Goal: Contribute content: Add original content to the website for others to see

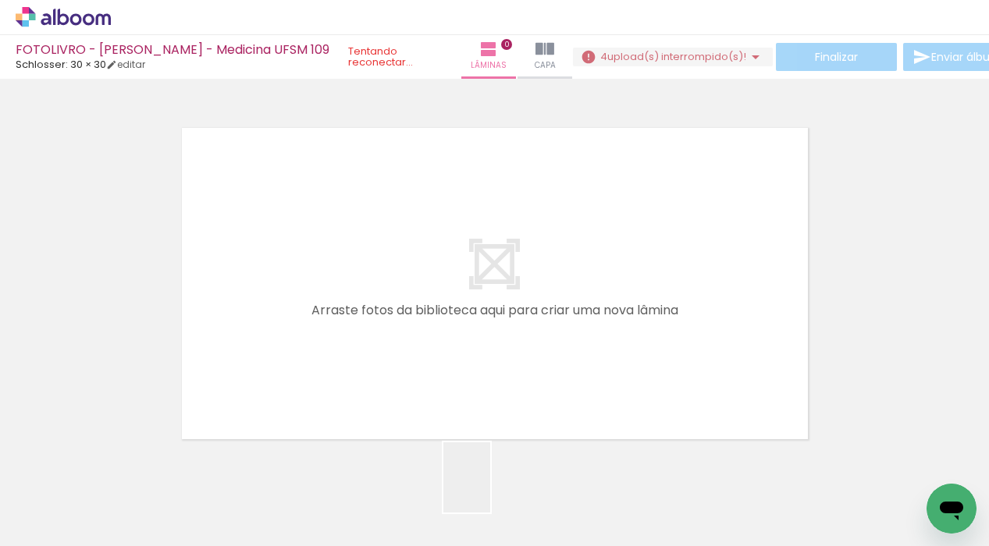
drag, startPoint x: 490, startPoint y: 500, endPoint x: 513, endPoint y: 271, distance: 230.6
click at [514, 268] on quentale-workspace at bounding box center [494, 273] width 989 height 546
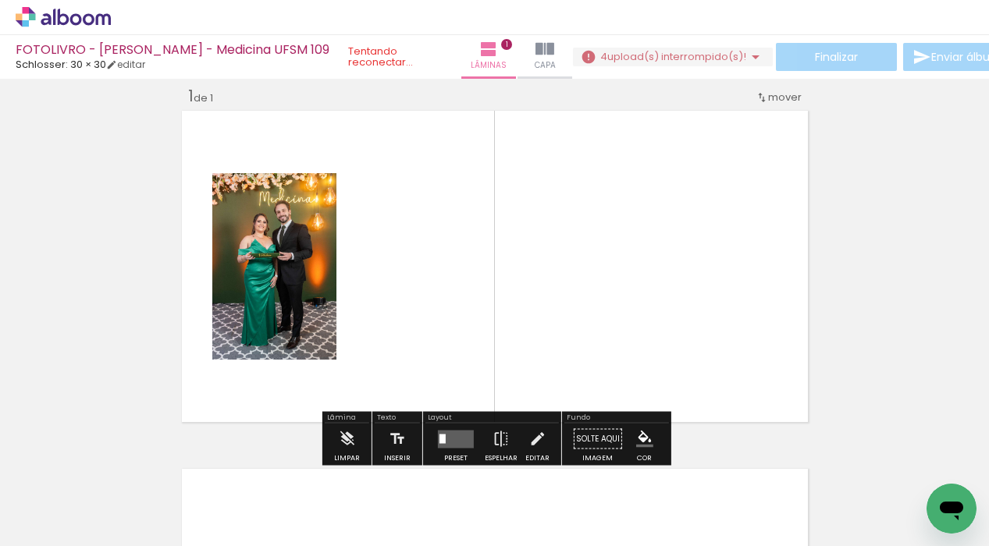
scroll to position [20, 0]
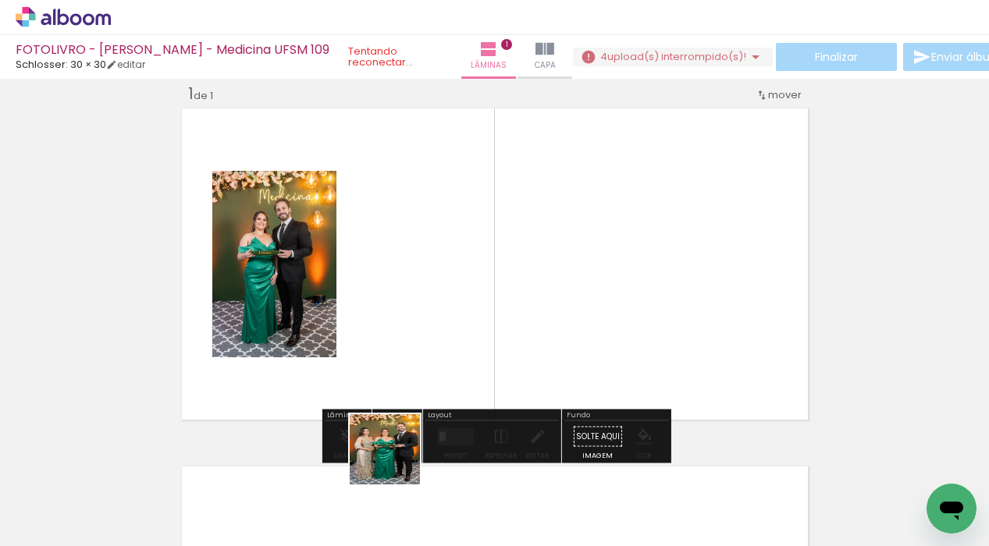
drag, startPoint x: 394, startPoint y: 500, endPoint x: 429, endPoint y: 289, distance: 214.4
click at [429, 289] on quentale-workspace at bounding box center [494, 273] width 989 height 546
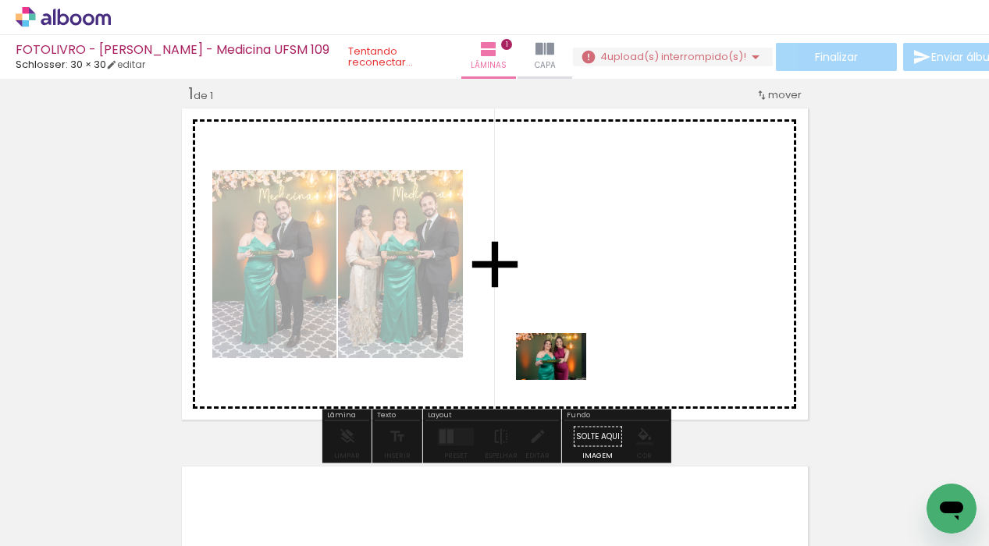
drag, startPoint x: 317, startPoint y: 495, endPoint x: 605, endPoint y: 348, distance: 323.3
click at [605, 348] on quentale-workspace at bounding box center [494, 273] width 989 height 546
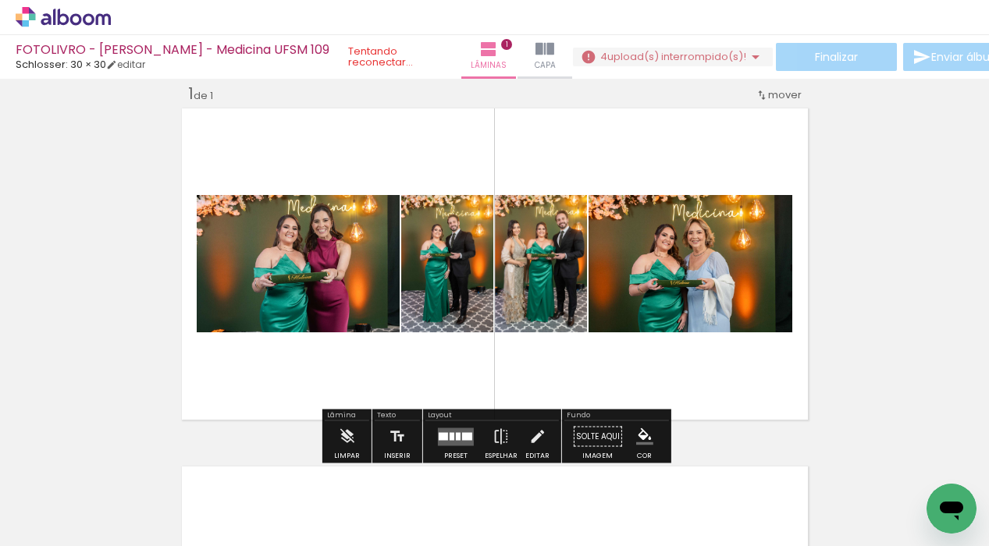
drag, startPoint x: 256, startPoint y: 499, endPoint x: 507, endPoint y: 315, distance: 311.6
click at [507, 315] on quentale-workspace at bounding box center [494, 273] width 989 height 546
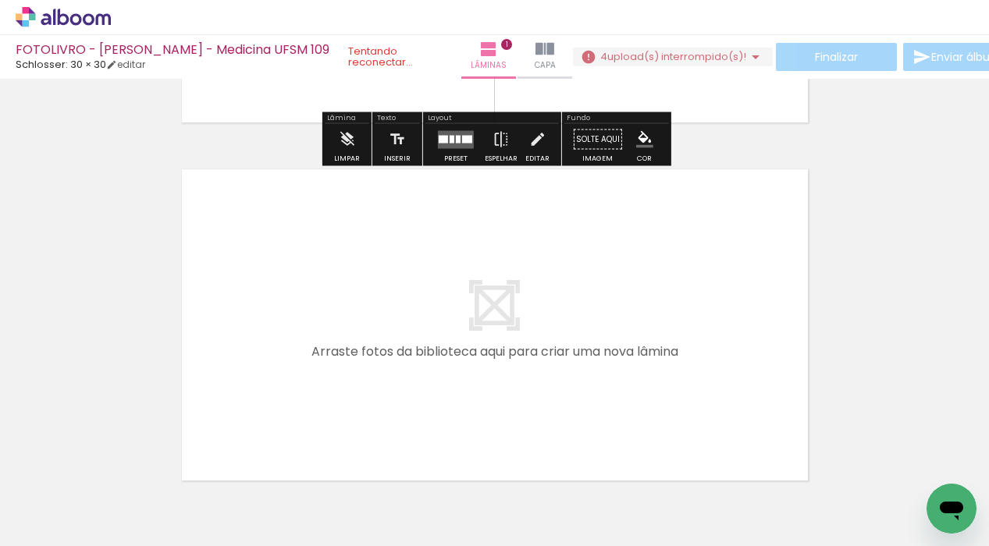
scroll to position [330, 0]
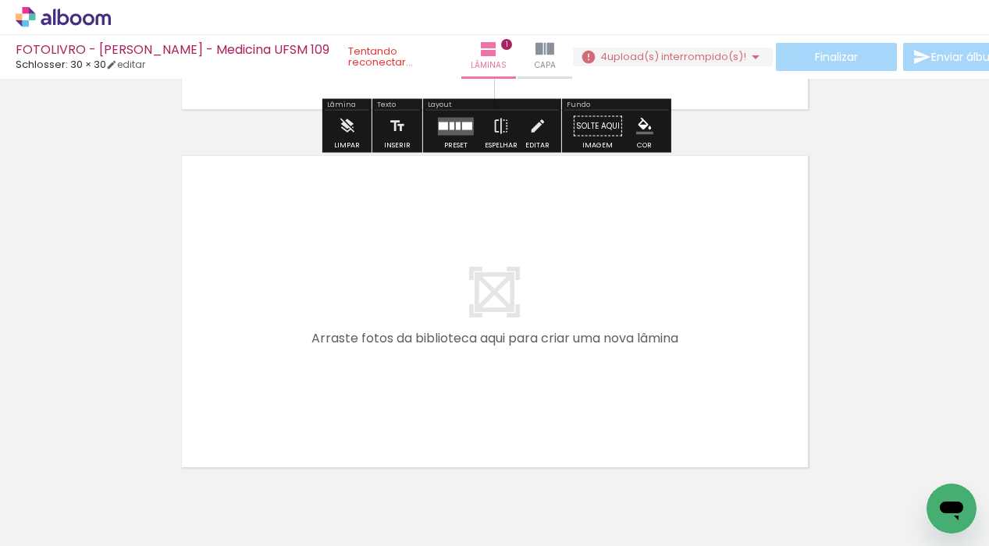
click at [615, 483] on quentale-thumb at bounding box center [573, 494] width 87 height 90
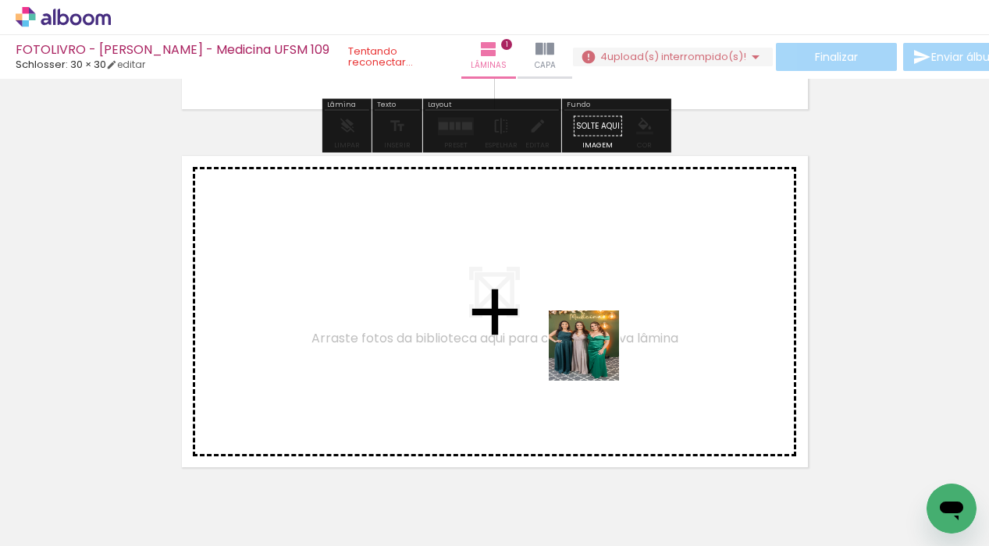
click at [596, 279] on quentale-workspace at bounding box center [494, 273] width 989 height 546
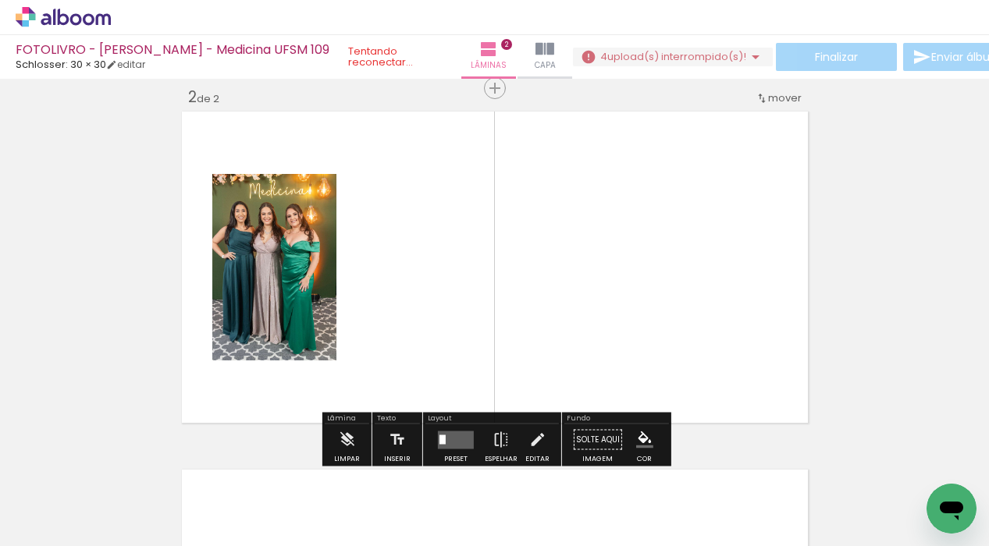
scroll to position [378, 0]
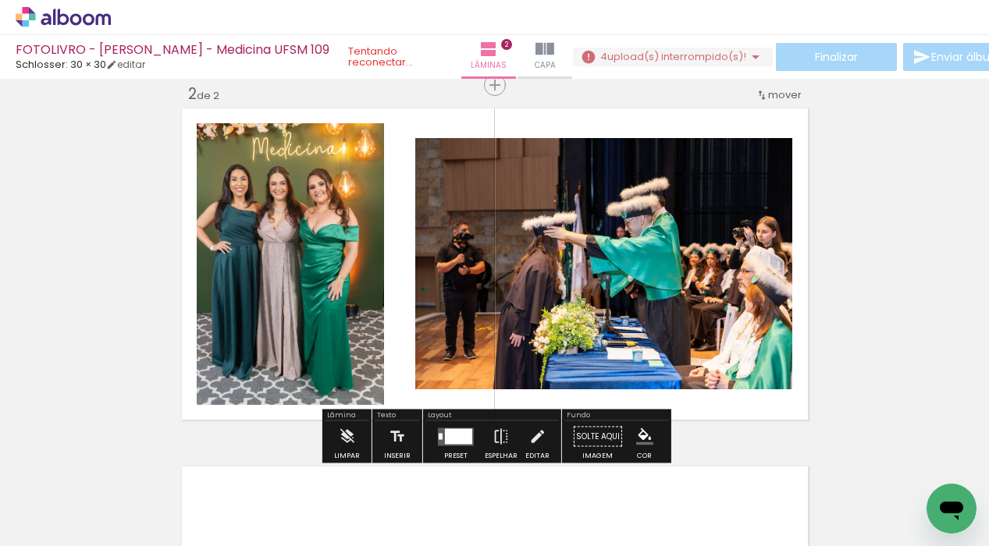
drag, startPoint x: 686, startPoint y: 486, endPoint x: 668, endPoint y: 312, distance: 174.2
click at [668, 312] on quentale-workspace at bounding box center [494, 273] width 989 height 546
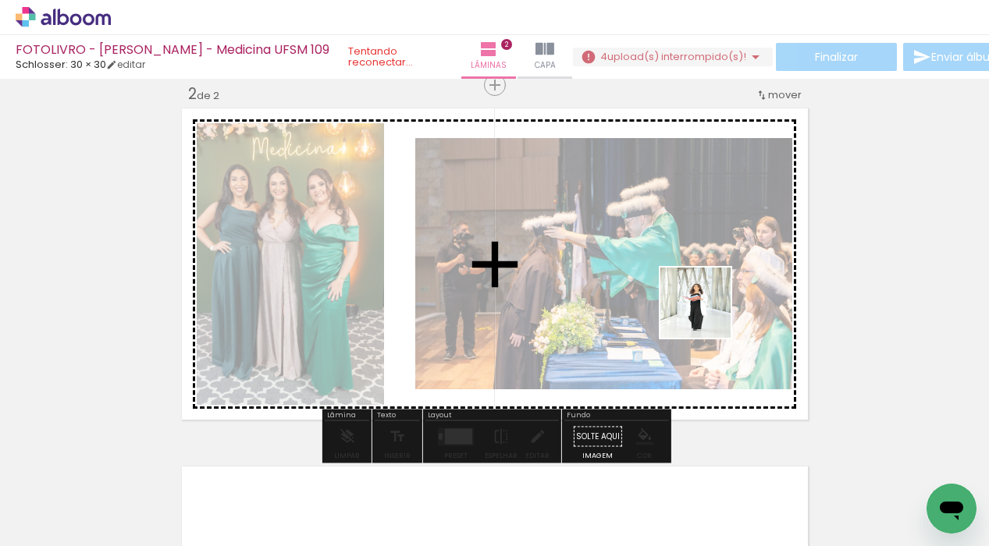
click at [706, 308] on quentale-workspace at bounding box center [494, 273] width 989 height 546
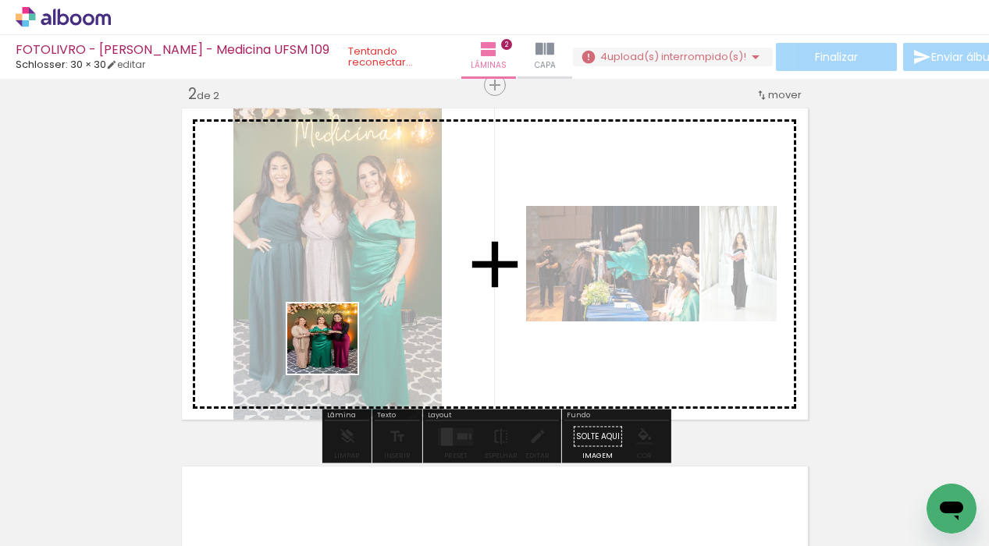
drag, startPoint x: 154, startPoint y: 503, endPoint x: 420, endPoint y: 286, distance: 343.0
click at [420, 286] on quentale-workspace at bounding box center [494, 273] width 989 height 546
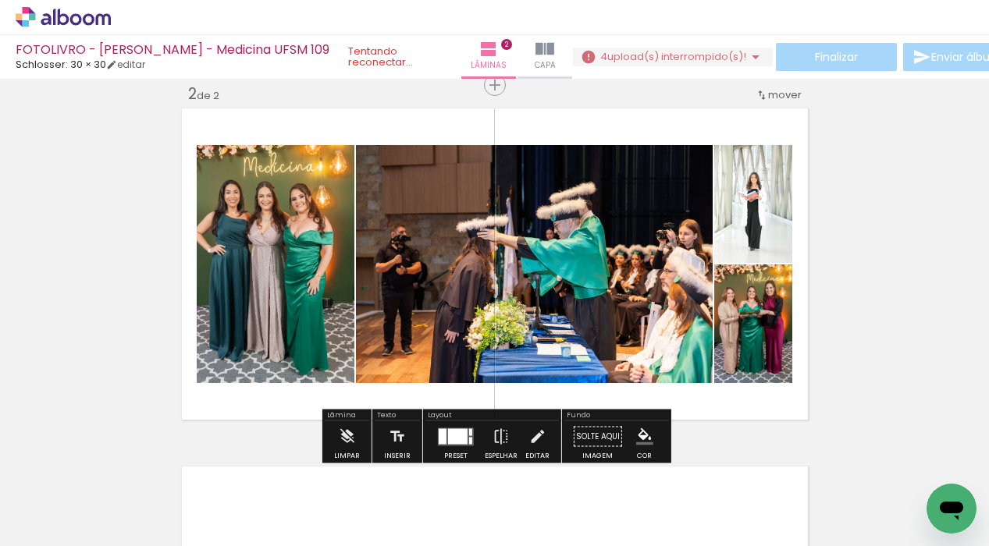
scroll to position [0, 846]
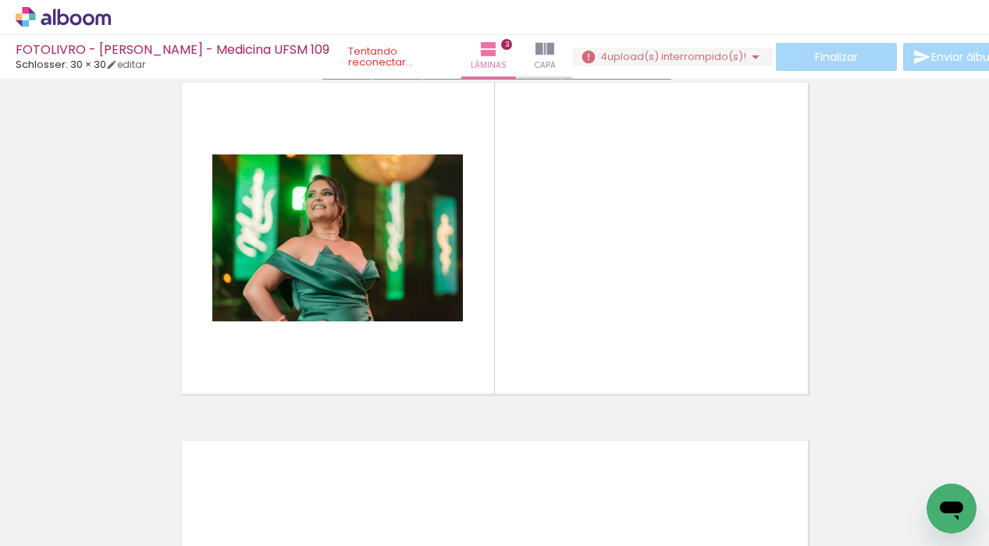
drag, startPoint x: 540, startPoint y: 494, endPoint x: 542, endPoint y: 262, distance: 231.9
click at [542, 262] on quentale-workspace at bounding box center [494, 273] width 989 height 546
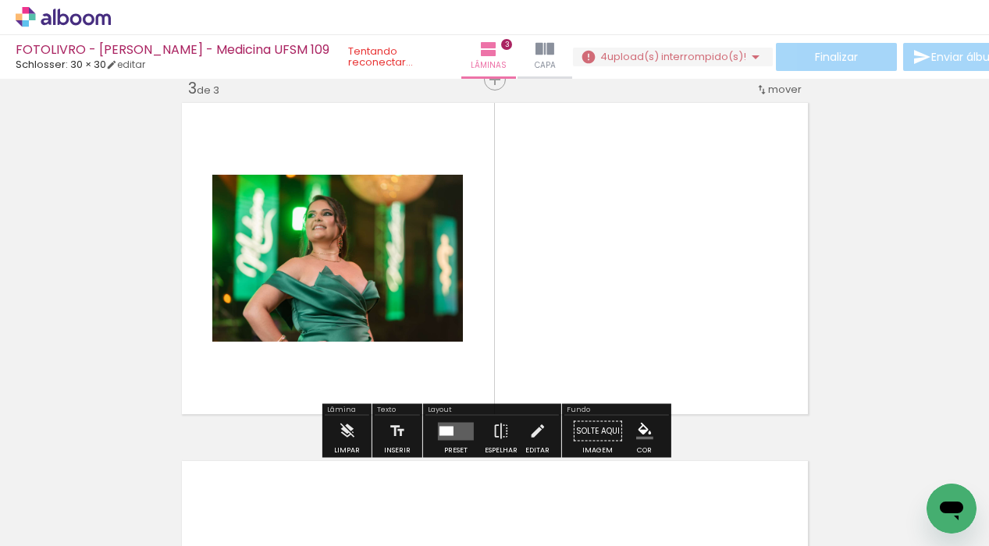
scroll to position [736, 0]
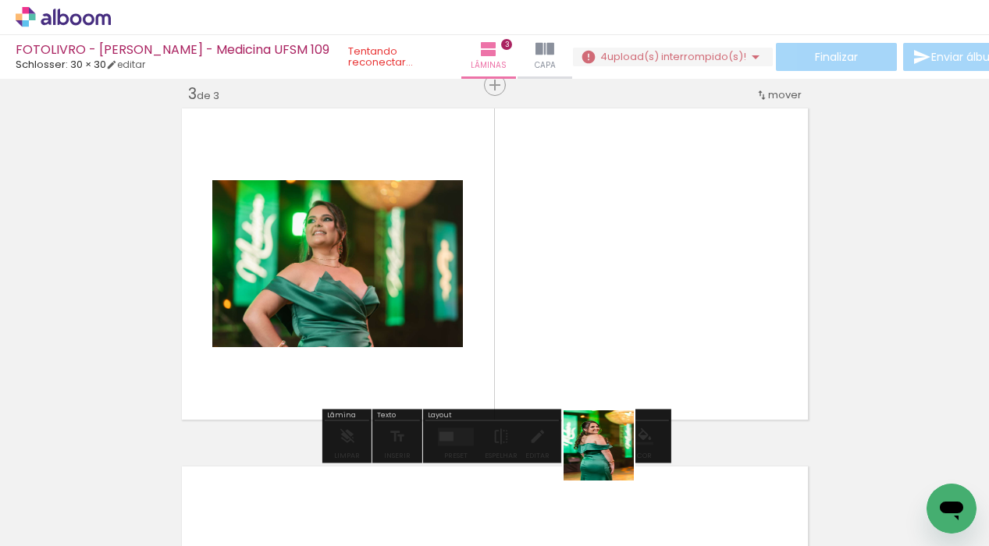
drag, startPoint x: 611, startPoint y: 484, endPoint x: 593, endPoint y: 314, distance: 171.1
click at [593, 314] on quentale-workspace at bounding box center [494, 273] width 989 height 546
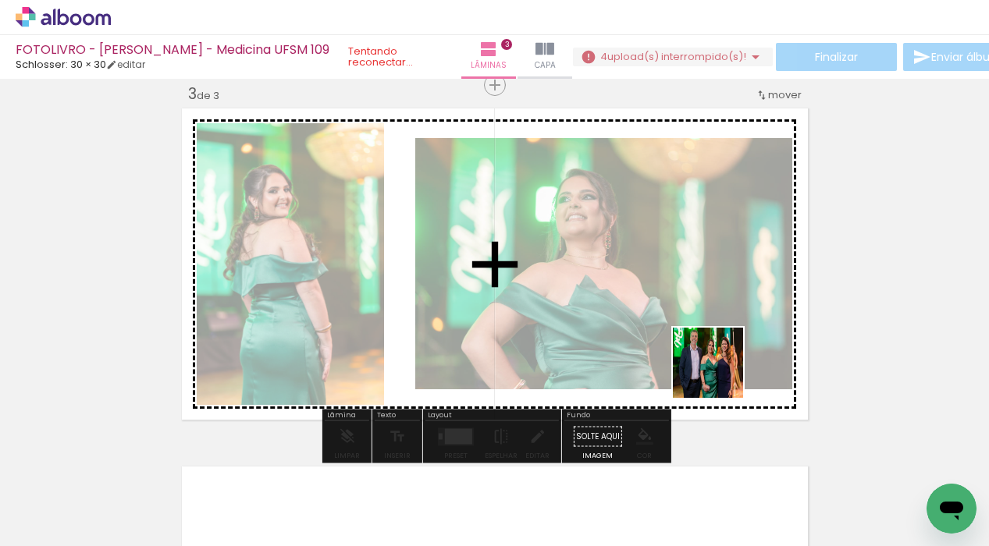
drag, startPoint x: 720, startPoint y: 496, endPoint x: 714, endPoint y: 354, distance: 142.2
click at [714, 354] on quentale-workspace at bounding box center [494, 273] width 989 height 546
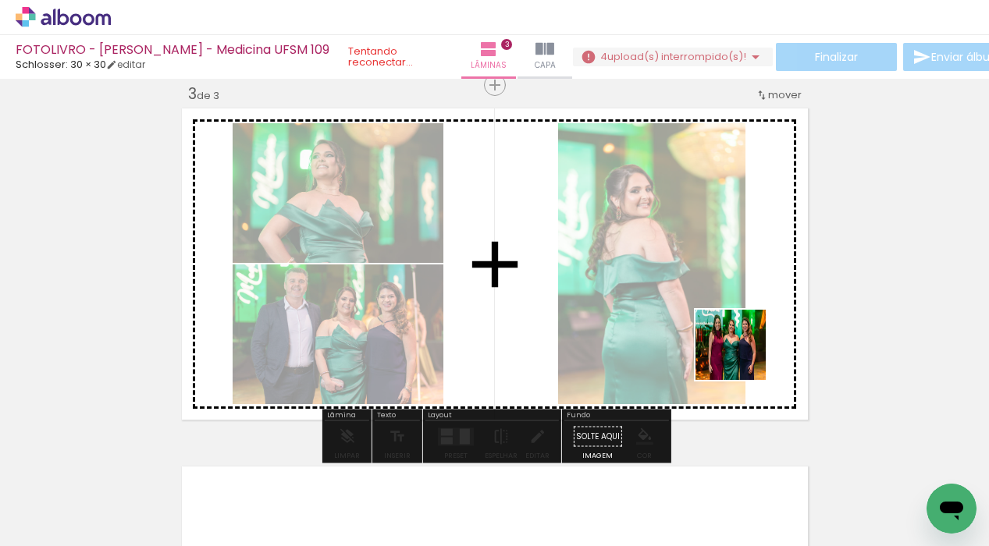
drag, startPoint x: 796, startPoint y: 483, endPoint x: 731, endPoint y: 326, distance: 169.8
click at [731, 326] on quentale-workspace at bounding box center [494, 273] width 989 height 546
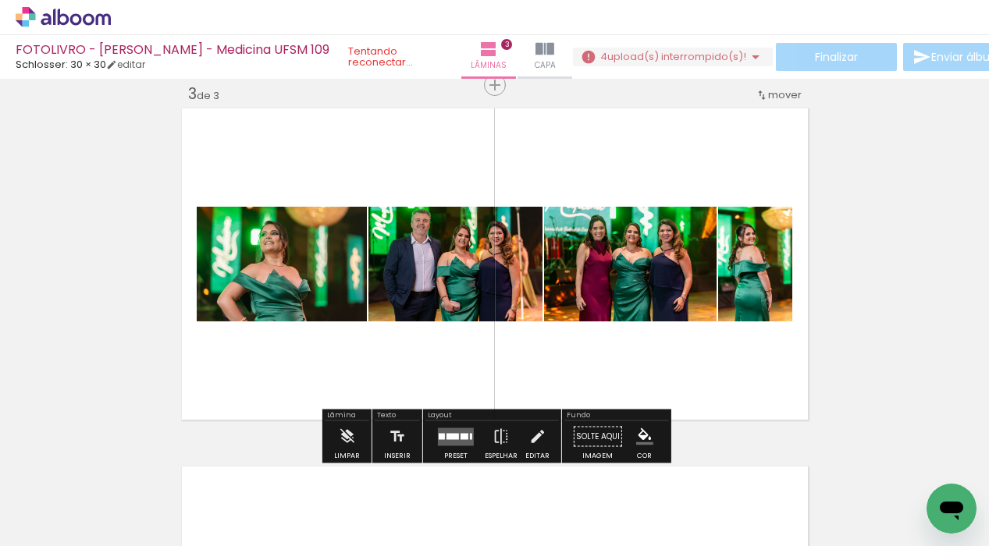
scroll to position [0, 524]
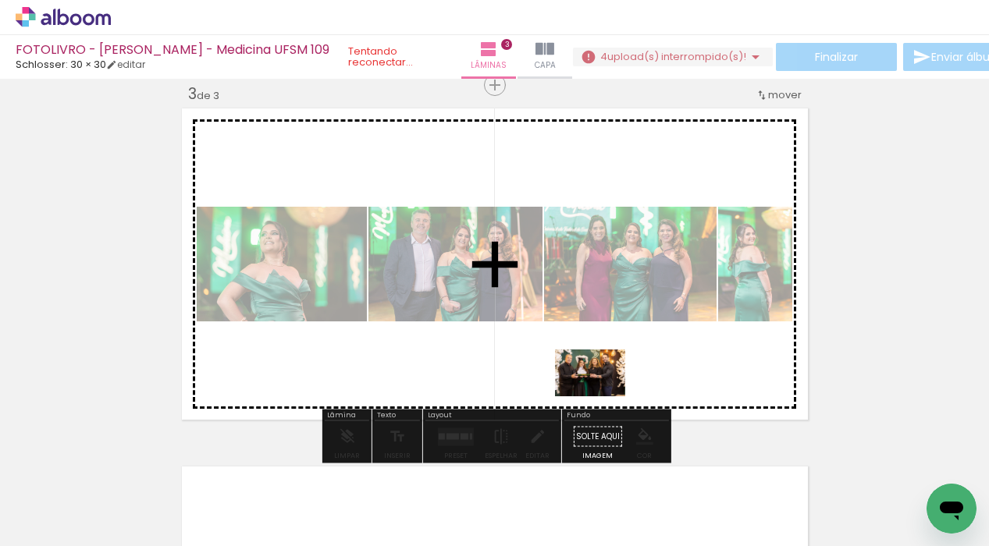
drag, startPoint x: 605, startPoint y: 492, endPoint x: 602, endPoint y: 372, distance: 120.3
click at [602, 372] on quentale-workspace at bounding box center [494, 273] width 989 height 546
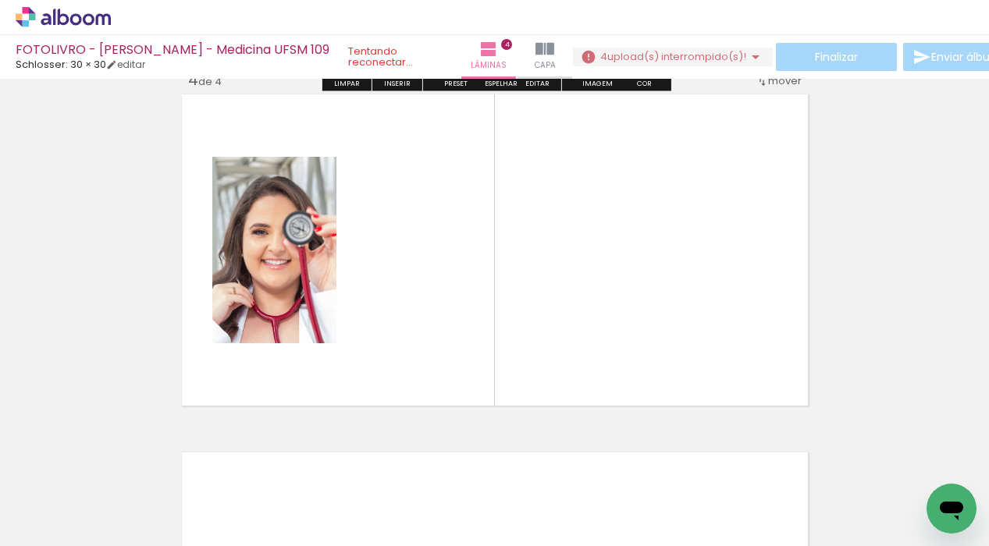
drag, startPoint x: 515, startPoint y: 496, endPoint x: 536, endPoint y: 343, distance: 155.2
click at [536, 343] on quentale-workspace at bounding box center [494, 273] width 989 height 546
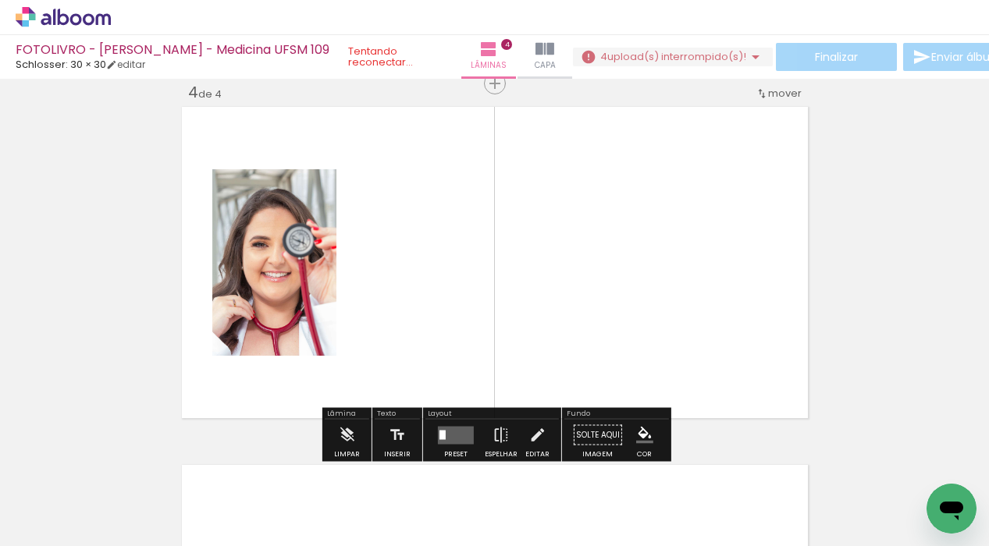
scroll to position [1094, 0]
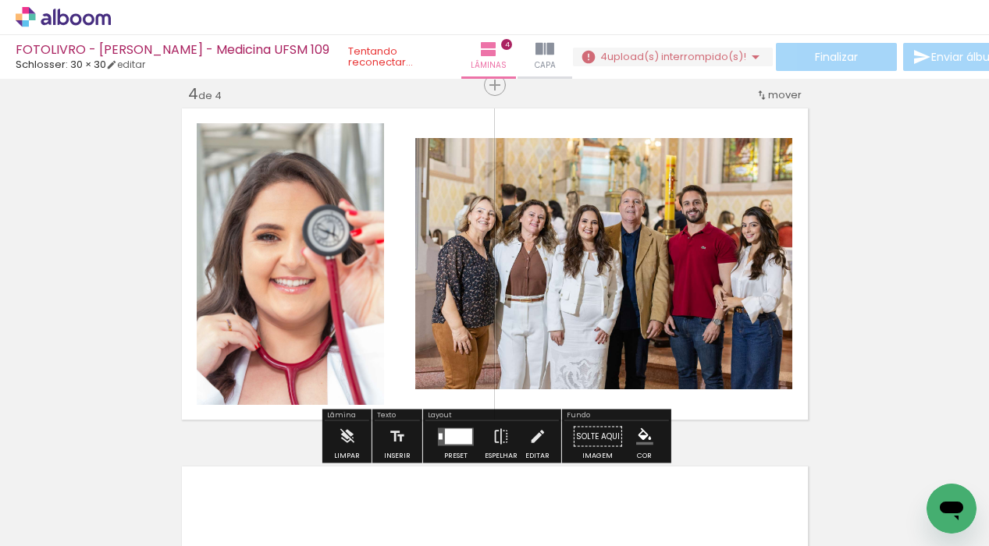
drag, startPoint x: 671, startPoint y: 480, endPoint x: 635, endPoint y: 363, distance: 122.5
click at [635, 363] on quentale-workspace at bounding box center [494, 273] width 989 height 546
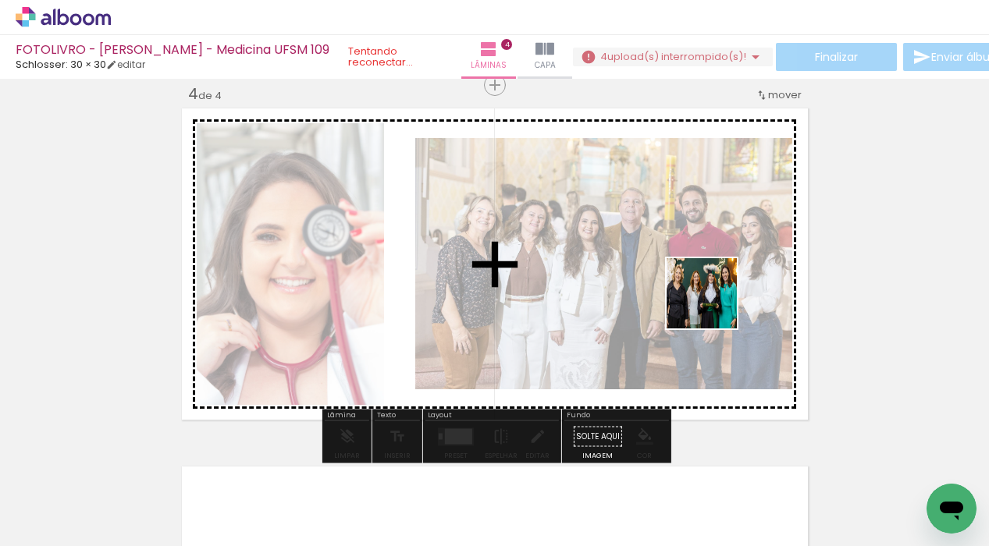
drag, startPoint x: 780, startPoint y: 500, endPoint x: 710, endPoint y: 297, distance: 214.5
click at [710, 297] on quentale-workspace at bounding box center [494, 273] width 989 height 546
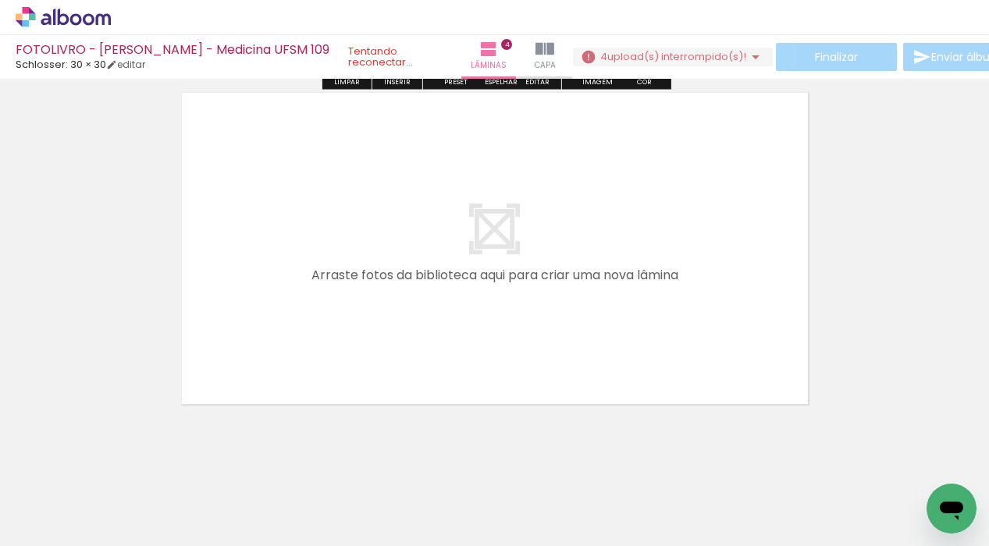
scroll to position [1469, 0]
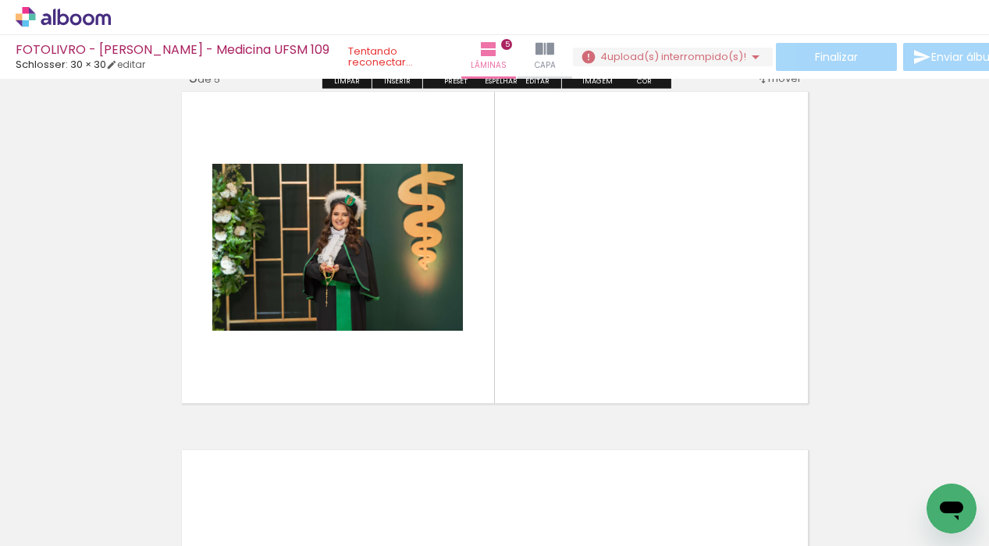
drag, startPoint x: 695, startPoint y: 489, endPoint x: 699, endPoint y: 221, distance: 268.6
click at [699, 221] on quentale-workspace at bounding box center [494, 273] width 989 height 546
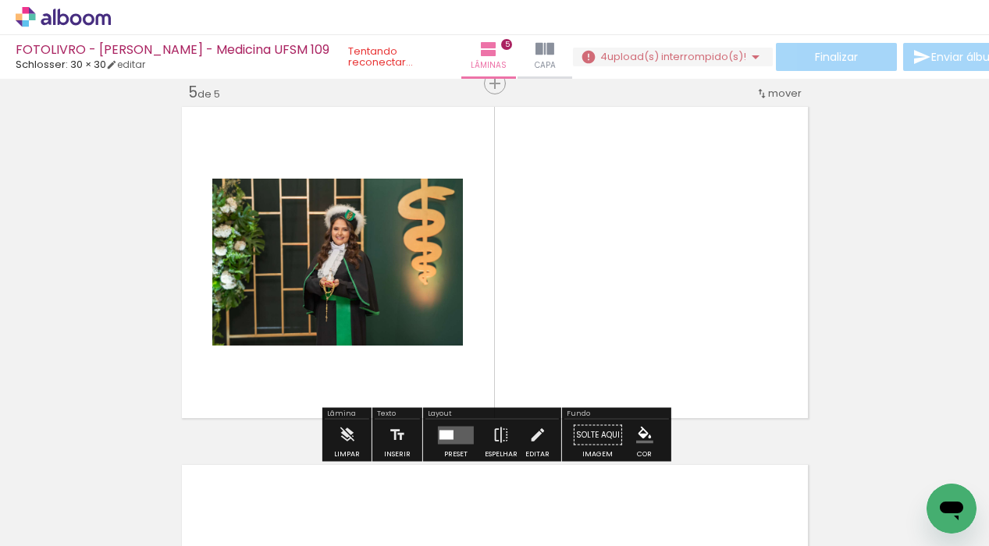
scroll to position [1453, 0]
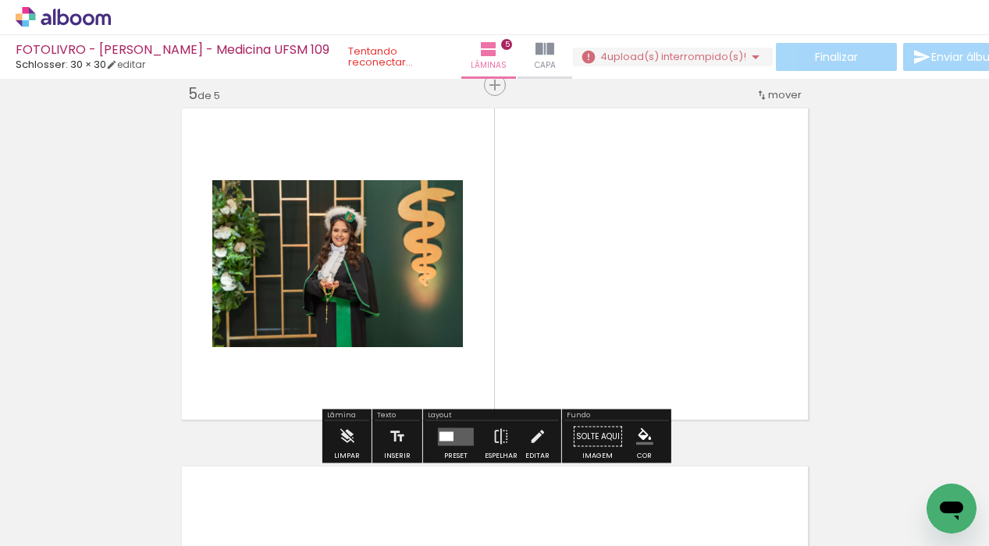
drag, startPoint x: 765, startPoint y: 475, endPoint x: 721, endPoint y: 333, distance: 147.9
click at [721, 333] on quentale-workspace at bounding box center [494, 273] width 989 height 546
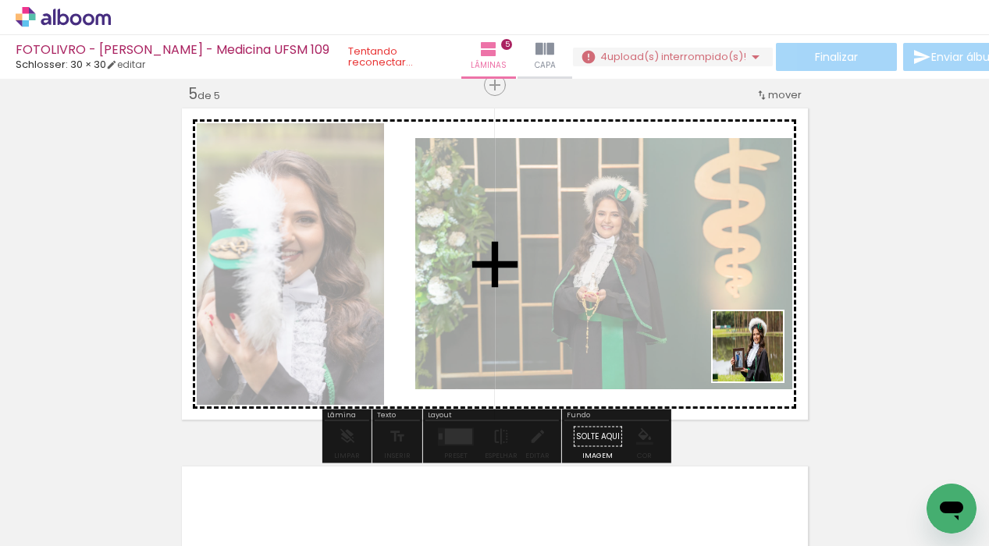
drag, startPoint x: 853, startPoint y: 492, endPoint x: 745, endPoint y: 343, distance: 184.4
click at [745, 343] on quentale-workspace at bounding box center [494, 273] width 989 height 546
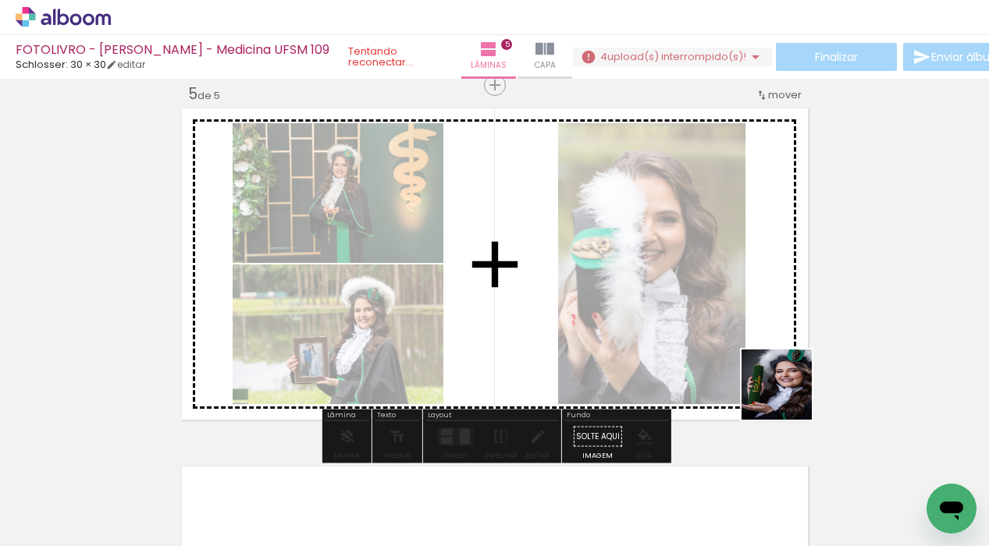
drag, startPoint x: 938, startPoint y: 478, endPoint x: 730, endPoint y: 336, distance: 251.2
click at [730, 336] on quentale-workspace at bounding box center [494, 273] width 989 height 546
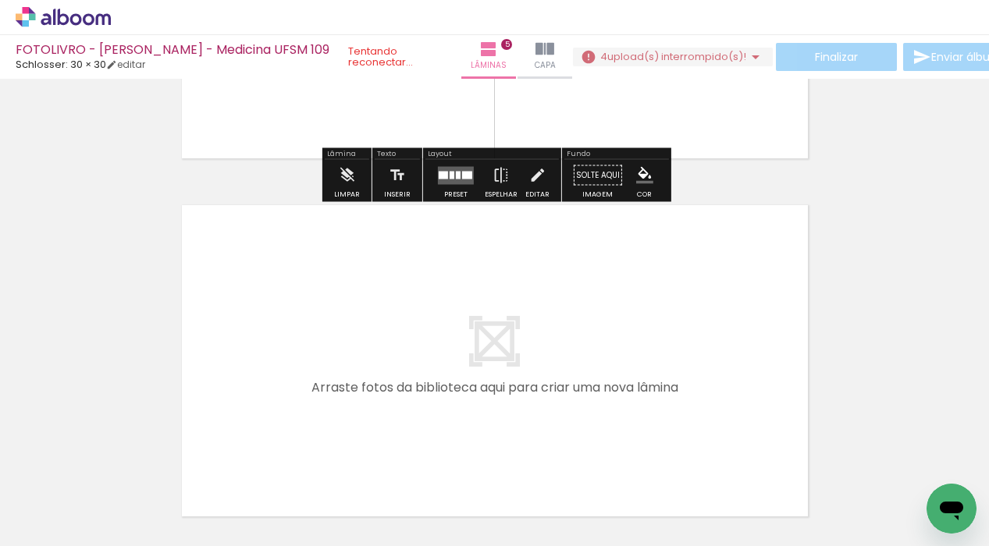
scroll to position [1717, 0]
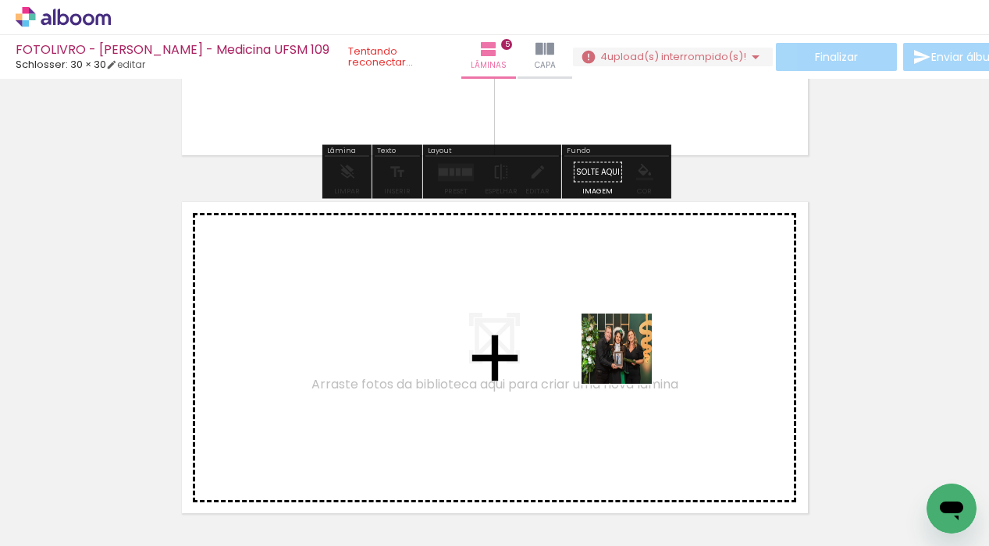
click at [631, 346] on quentale-workspace at bounding box center [494, 273] width 989 height 546
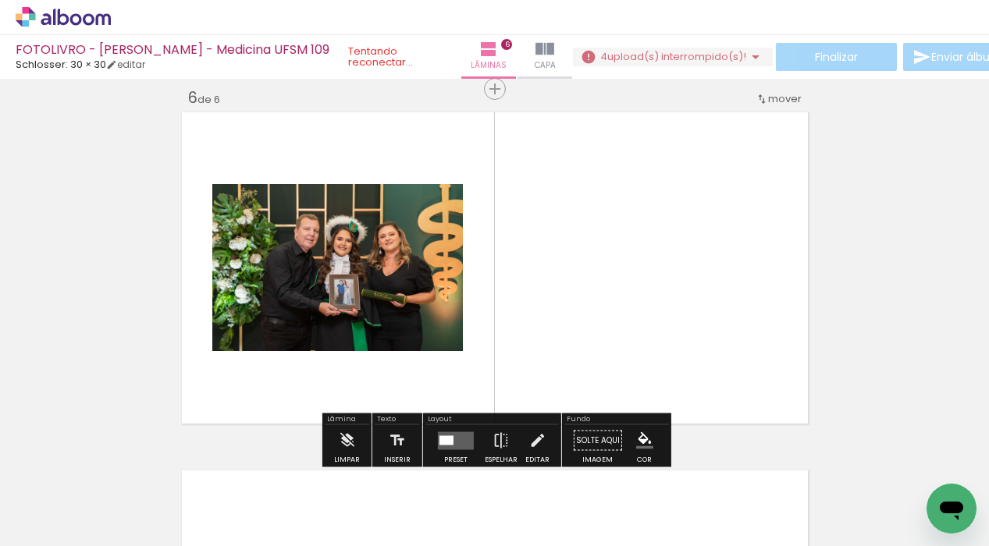
scroll to position [1811, 0]
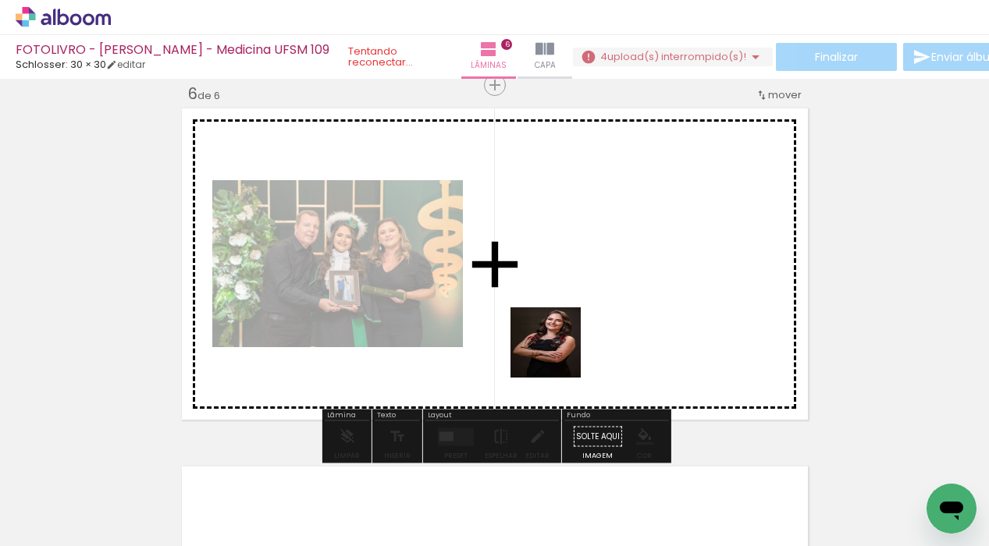
drag, startPoint x: 503, startPoint y: 498, endPoint x: 557, endPoint y: 354, distance: 154.4
click at [557, 354] on quentale-workspace at bounding box center [494, 273] width 989 height 546
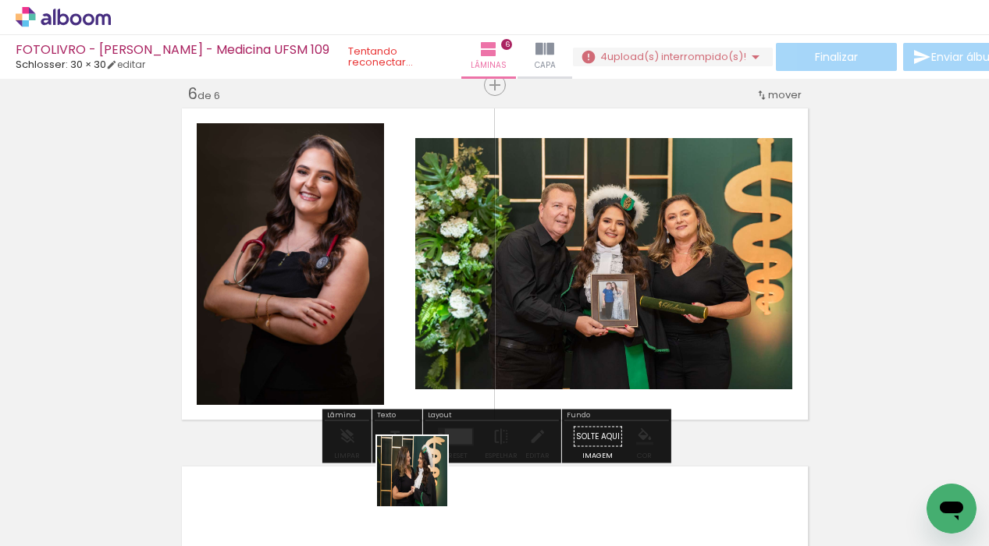
drag, startPoint x: 419, startPoint y: 502, endPoint x: 424, endPoint y: 483, distance: 19.3
click at [424, 483] on div at bounding box center [416, 494] width 77 height 52
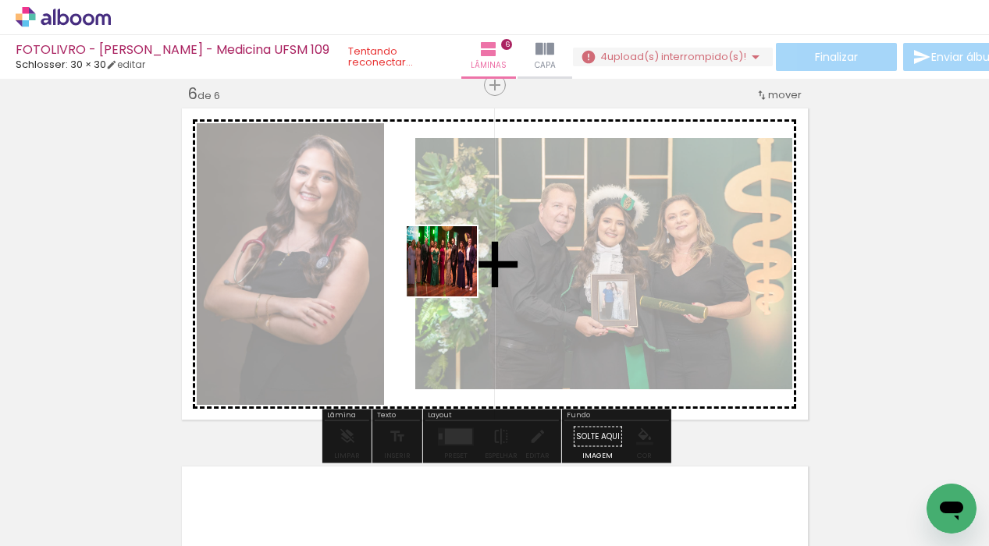
drag, startPoint x: 354, startPoint y: 493, endPoint x: 454, endPoint y: 273, distance: 240.7
click at [454, 273] on quentale-workspace at bounding box center [494, 273] width 989 height 546
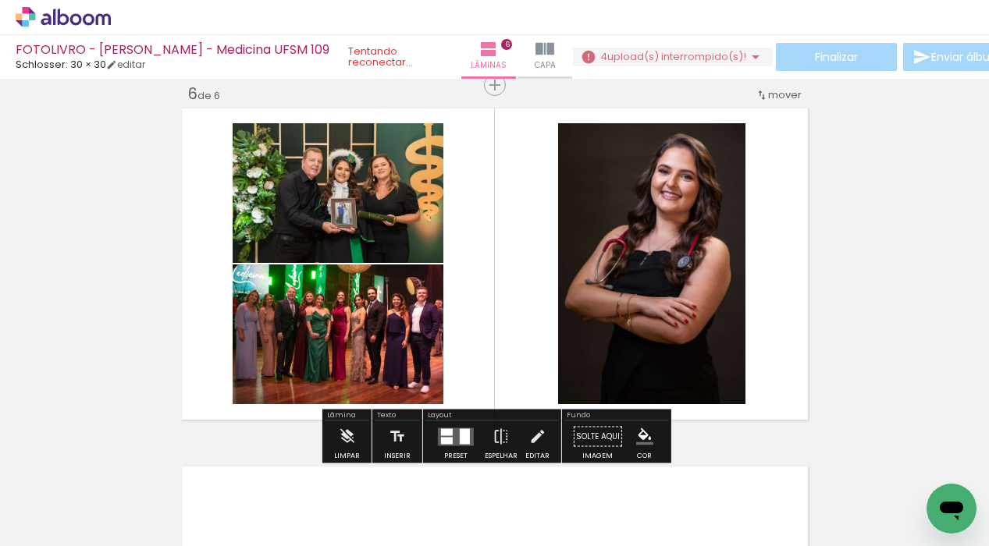
drag, startPoint x: 422, startPoint y: 488, endPoint x: 453, endPoint y: 374, distance: 118.2
click at [428, 471] on div at bounding box center [416, 494] width 70 height 47
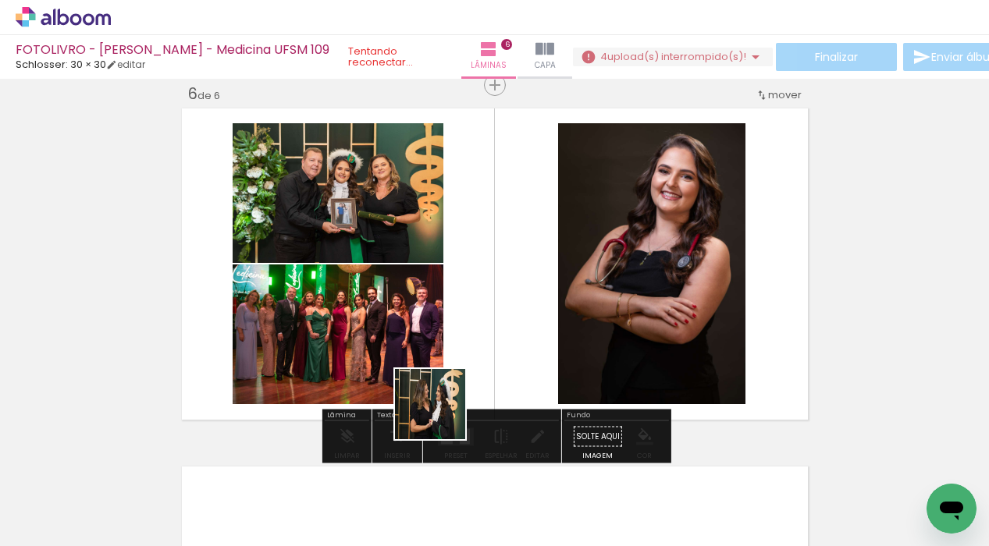
drag, startPoint x: 421, startPoint y: 472, endPoint x: 462, endPoint y: 361, distance: 117.6
click at [462, 361] on quentale-workspace at bounding box center [494, 273] width 989 height 546
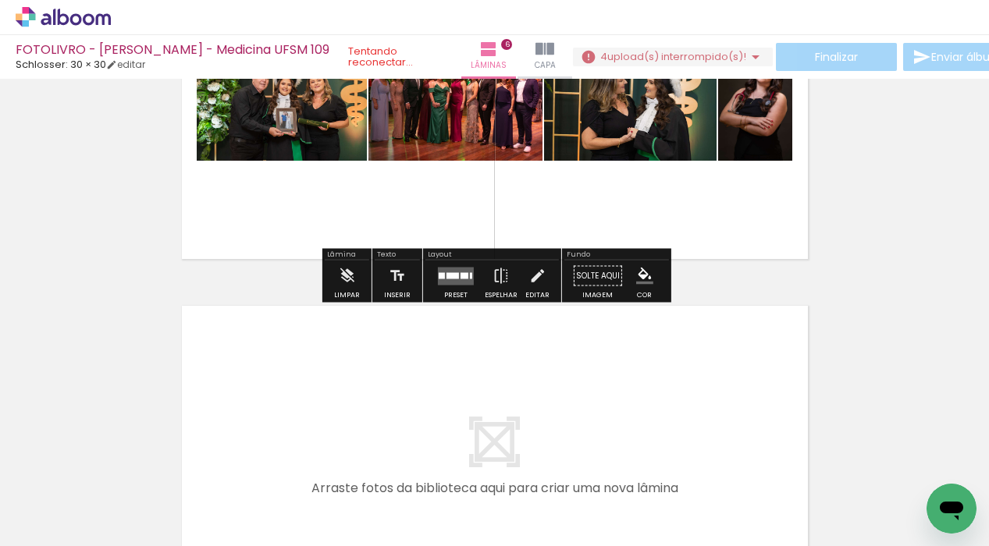
scroll to position [2023, 0]
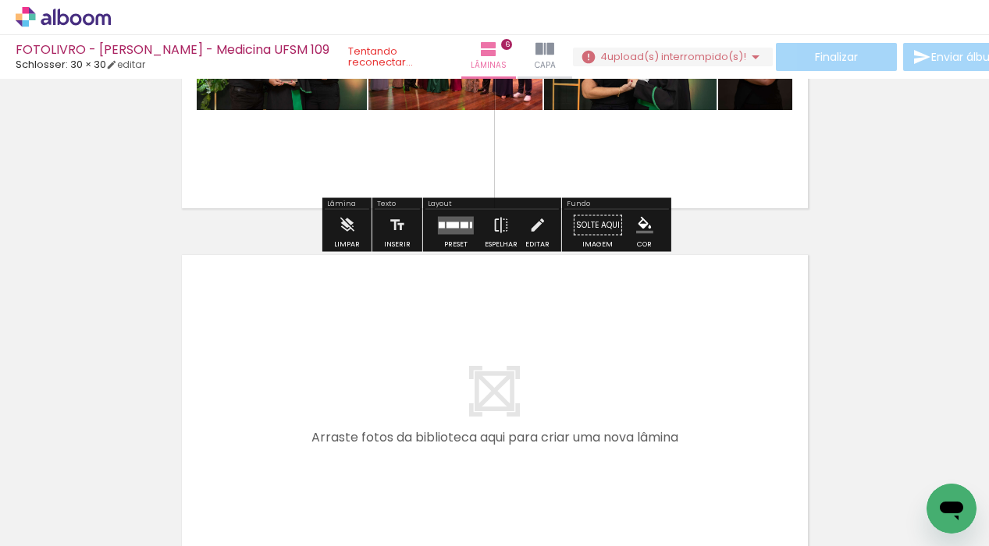
drag, startPoint x: 261, startPoint y: 494, endPoint x: 343, endPoint y: 373, distance: 146.1
click at [343, 373] on quentale-workspace at bounding box center [494, 273] width 989 height 546
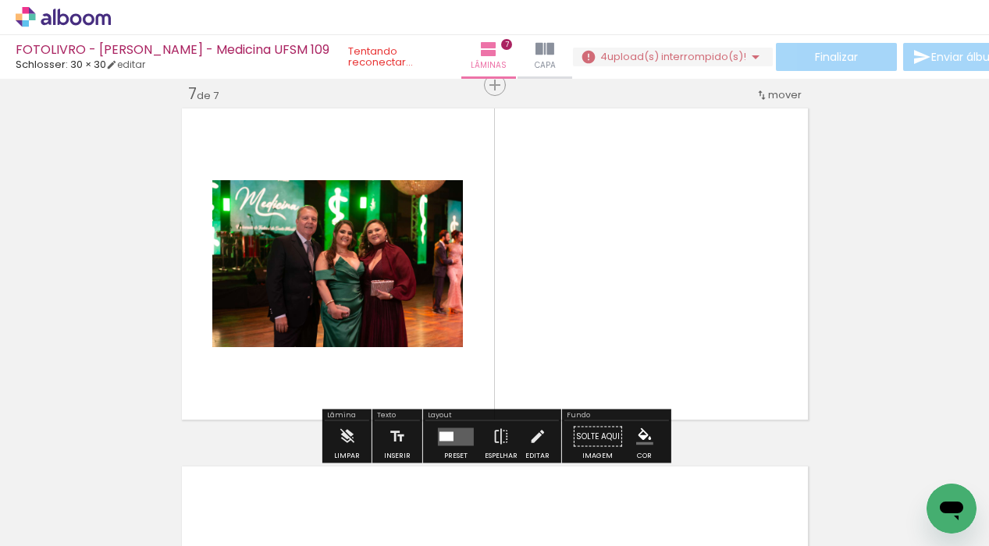
scroll to position [0, 1348]
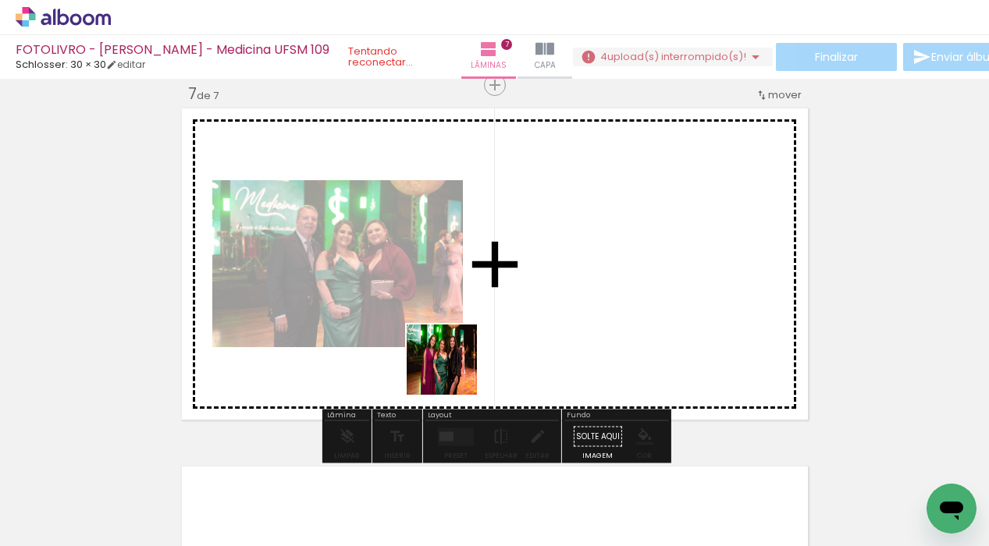
drag, startPoint x: 435, startPoint y: 504, endPoint x: 459, endPoint y: 359, distance: 147.2
click at [459, 359] on quentale-workspace at bounding box center [494, 273] width 989 height 546
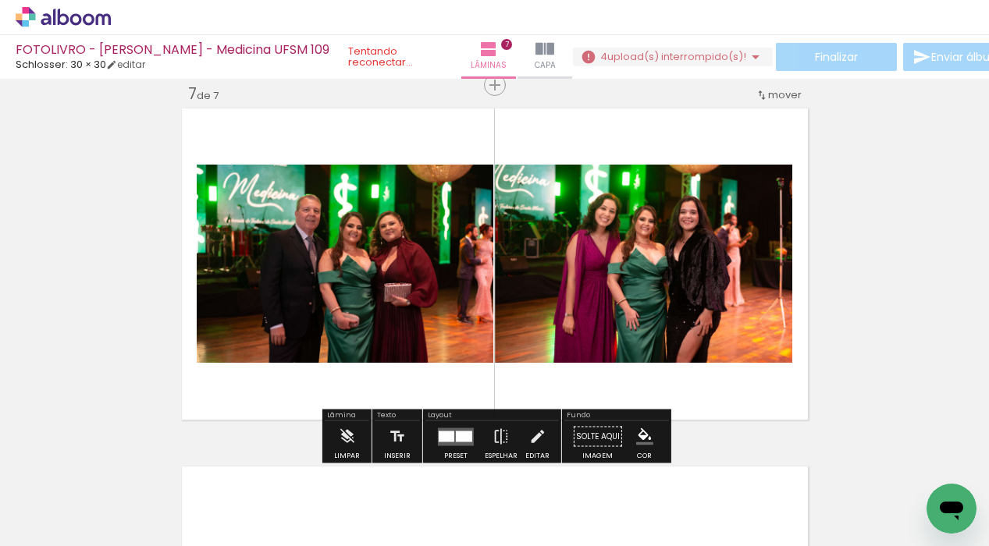
click at [486, 484] on div at bounding box center [469, 494] width 77 height 52
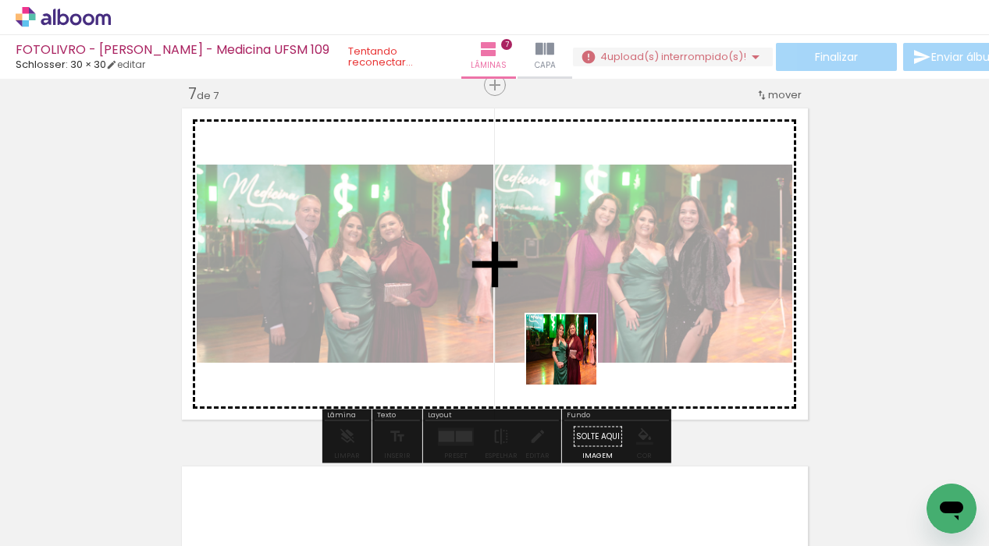
drag, startPoint x: 549, startPoint y: 501, endPoint x: 573, endPoint y: 361, distance: 141.8
click at [573, 361] on quentale-workspace at bounding box center [494, 273] width 989 height 546
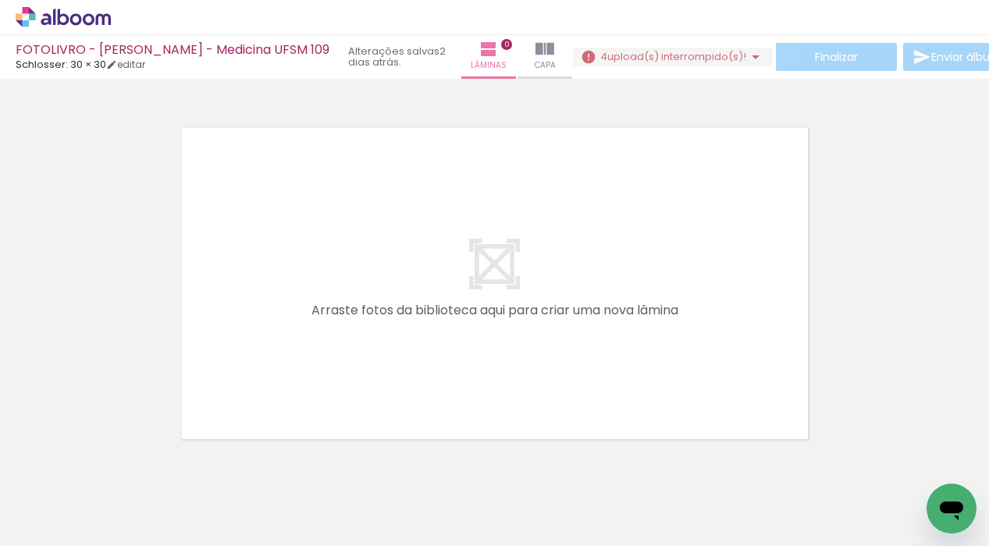
click at [56, 21] on icon at bounding box center [63, 17] width 95 height 20
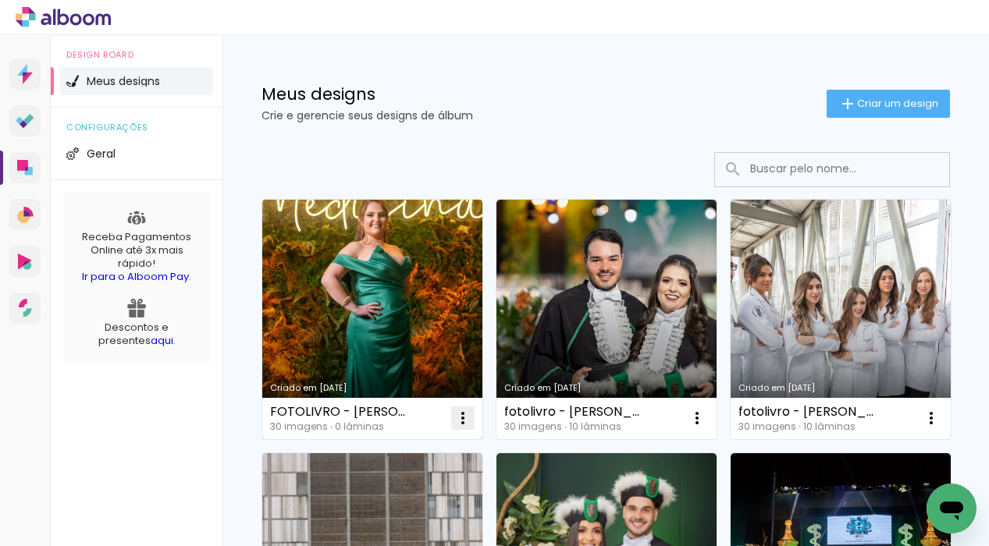
click at [462, 423] on iron-icon at bounding box center [463, 418] width 19 height 19
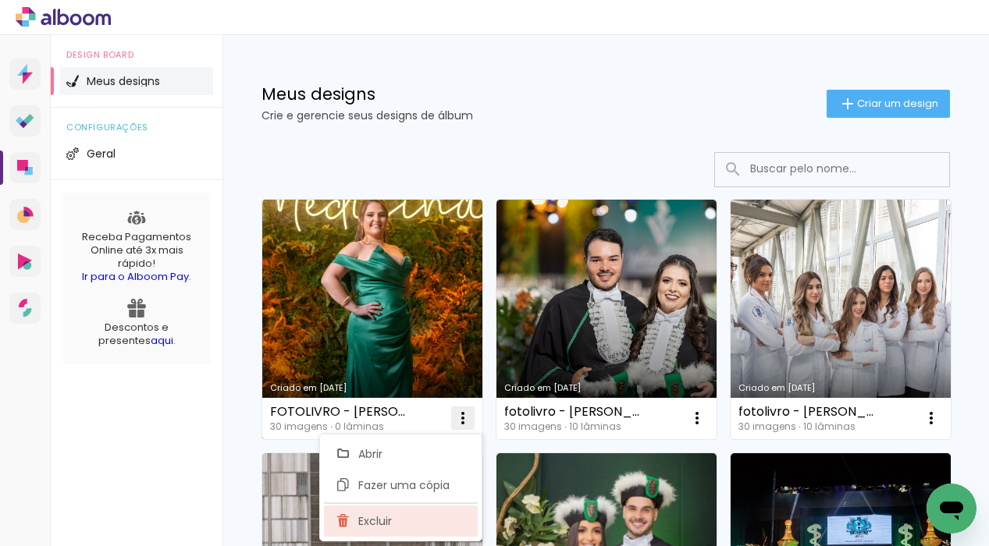
click at [438, 509] on paper-item "Excluir" at bounding box center [401, 521] width 154 height 31
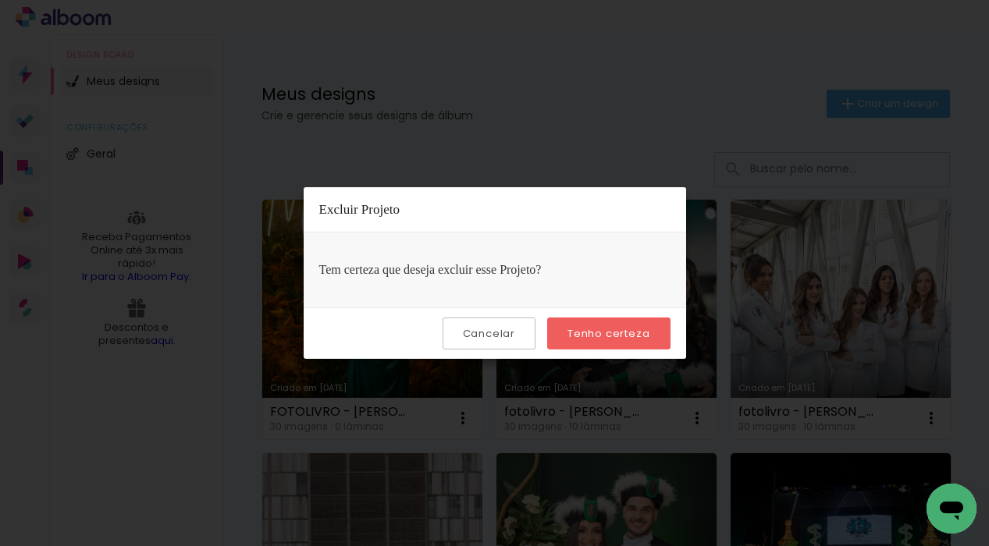
click at [628, 322] on paper-button "Tenho certeza" at bounding box center [608, 334] width 123 height 32
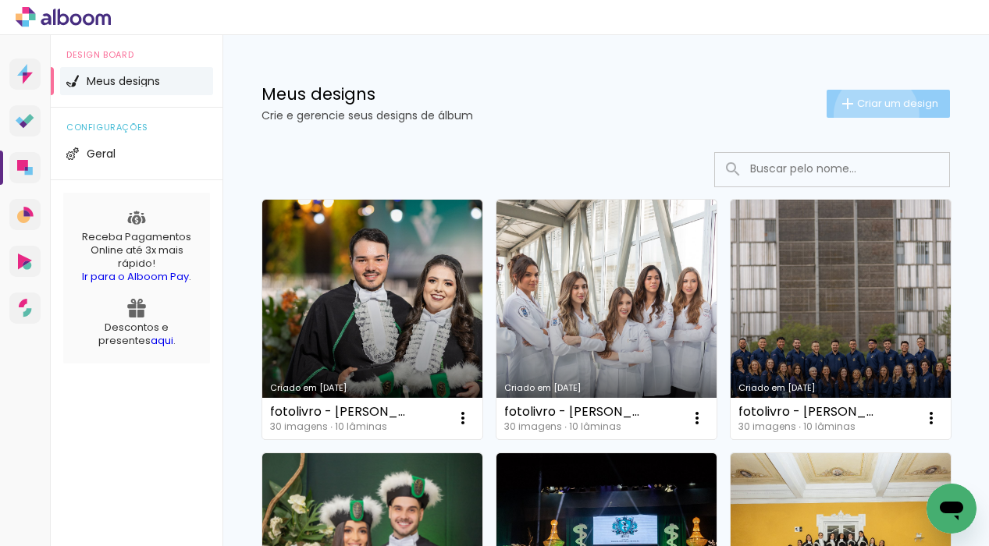
click at [874, 115] on paper-button "Criar um design" at bounding box center [888, 104] width 123 height 28
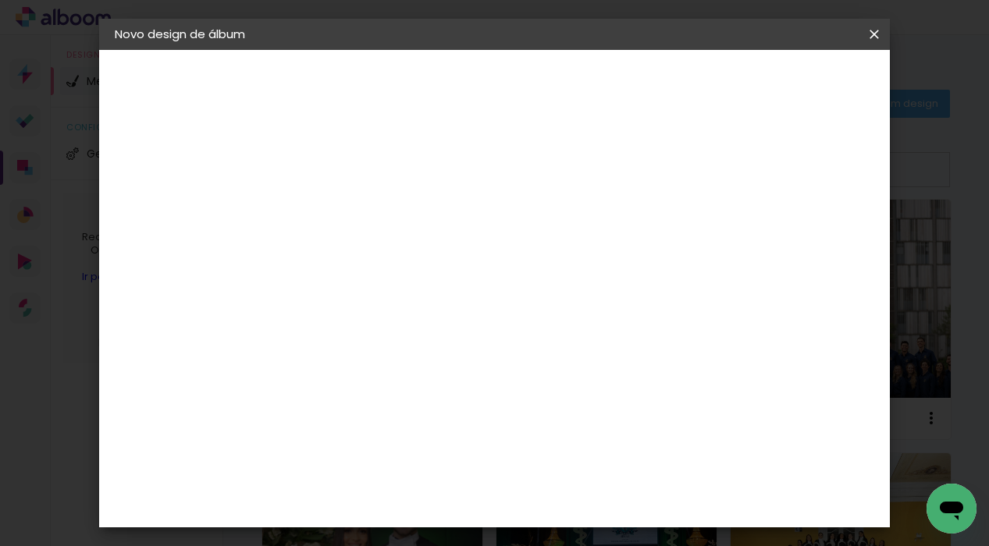
click at [370, 201] on input at bounding box center [370, 210] width 0 height 24
type input "fotolivro - [PERSON_NAME] - medicina 109"
type paper-input "fotolivro - [PERSON_NAME] - medicina 109"
click at [530, 83] on paper-button "Avançar" at bounding box center [492, 82] width 77 height 27
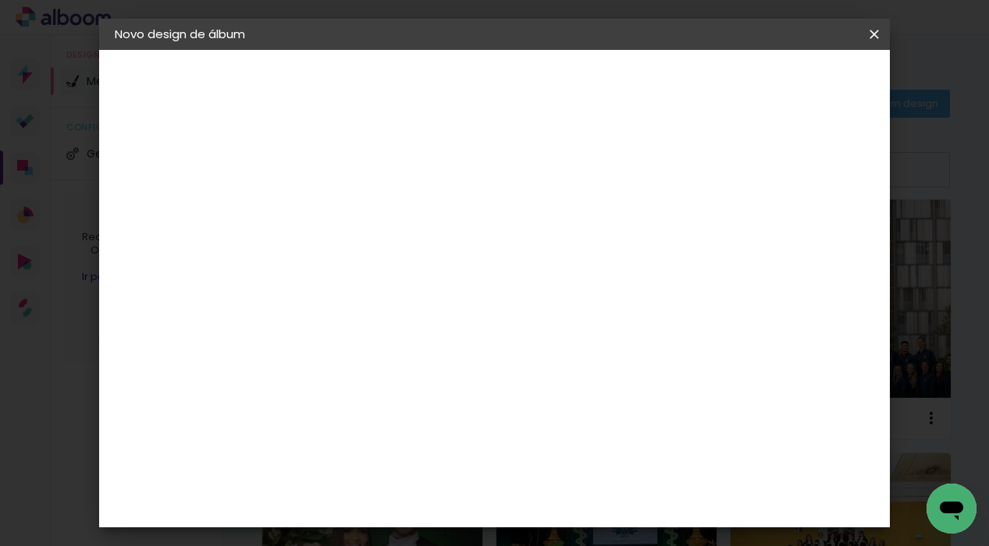
click at [0, 0] on slot "Avançar" at bounding box center [0, 0] width 0 height 0
click at [533, 386] on span "30 × 30 cm" at bounding box center [504, 406] width 58 height 41
click at [625, 73] on paper-button "Avançar" at bounding box center [586, 82] width 77 height 27
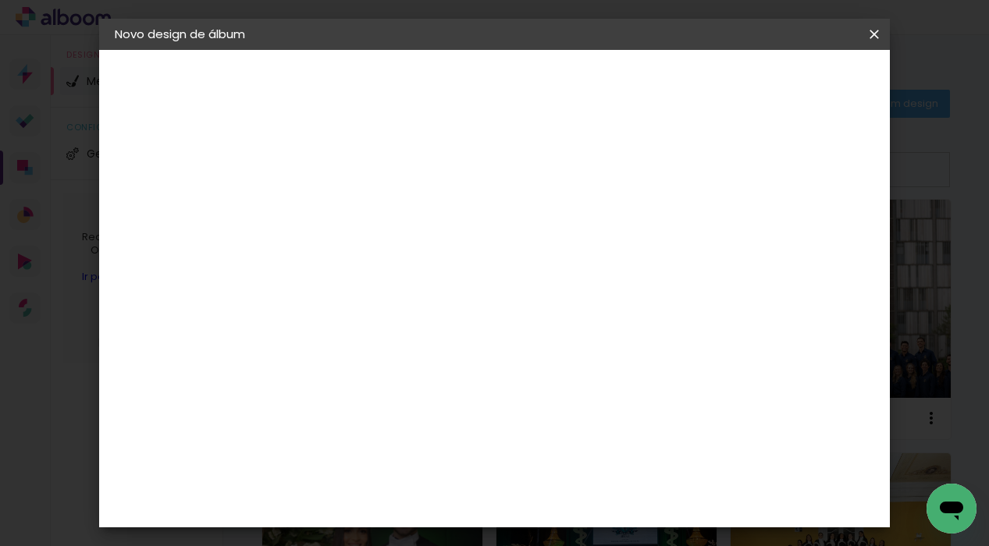
click at [788, 81] on span "Iniciar design" at bounding box center [752, 82] width 71 height 11
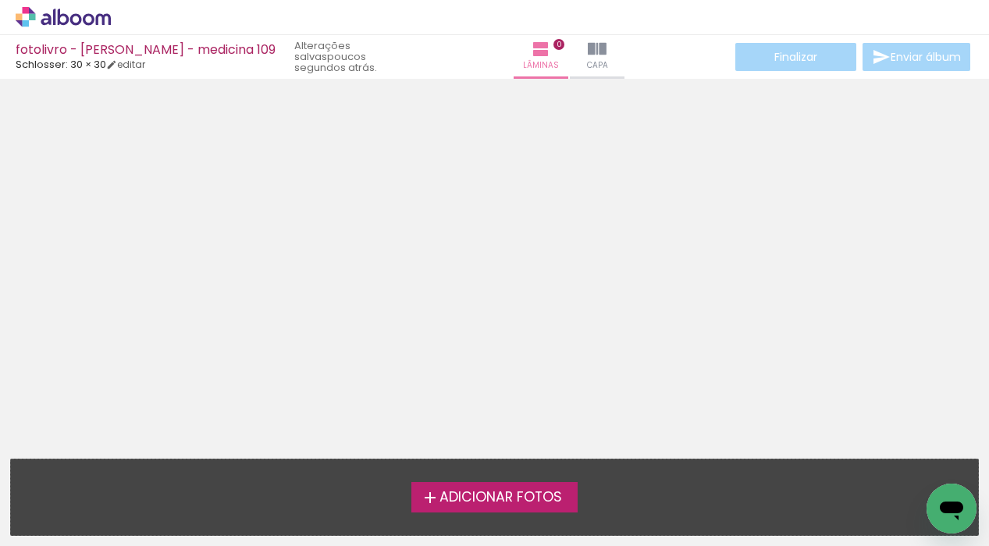
click at [436, 501] on iron-icon at bounding box center [430, 498] width 19 height 19
click at [0, 0] on input "file" at bounding box center [0, 0] width 0 height 0
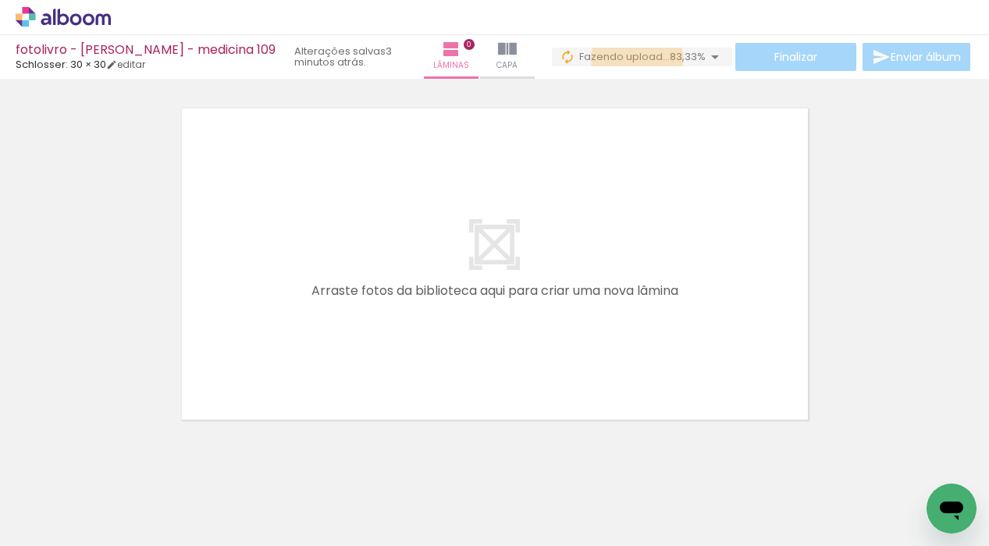
click at [633, 59] on span "Fazendo upload..." at bounding box center [624, 56] width 91 height 15
click at [672, 84] on div "_MDS5964.jpg" at bounding box center [670, 84] width 62 height 9
click at [708, 83] on iron-icon at bounding box center [709, 85] width 16 height 16
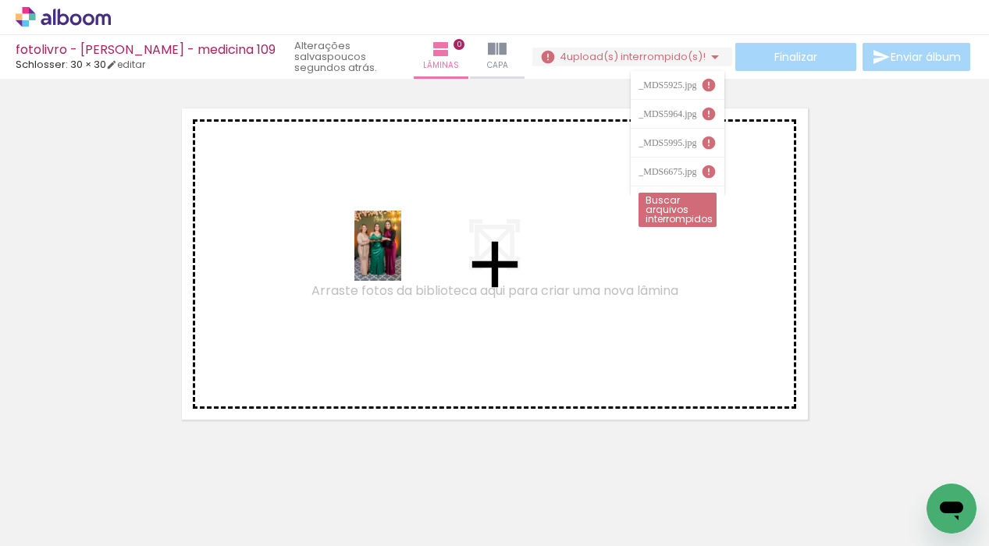
drag, startPoint x: 340, startPoint y: 495, endPoint x: 400, endPoint y: 258, distance: 244.8
click at [400, 258] on quentale-workspace at bounding box center [494, 273] width 989 height 546
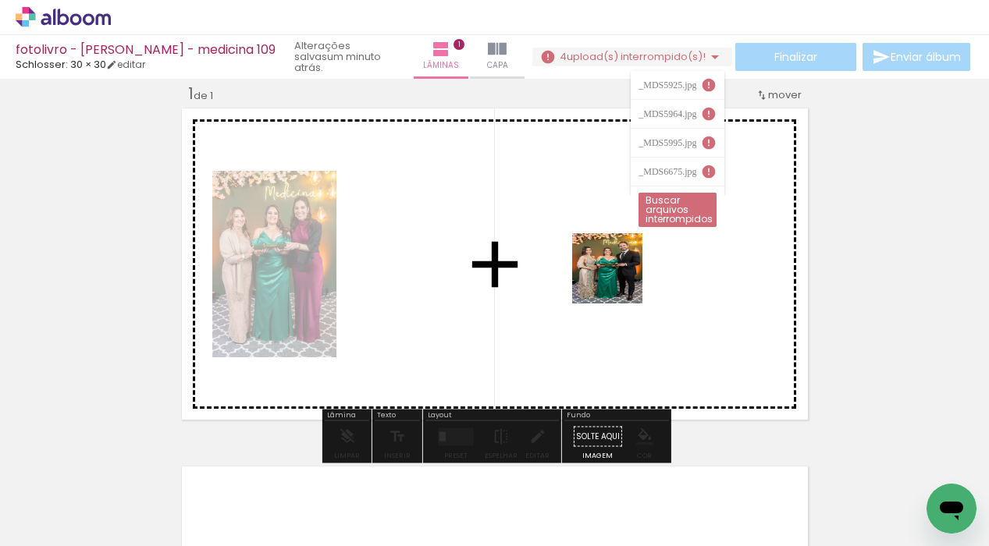
drag, startPoint x: 610, startPoint y: 490, endPoint x: 619, endPoint y: 280, distance: 210.2
click at [619, 280] on quentale-workspace at bounding box center [494, 273] width 989 height 546
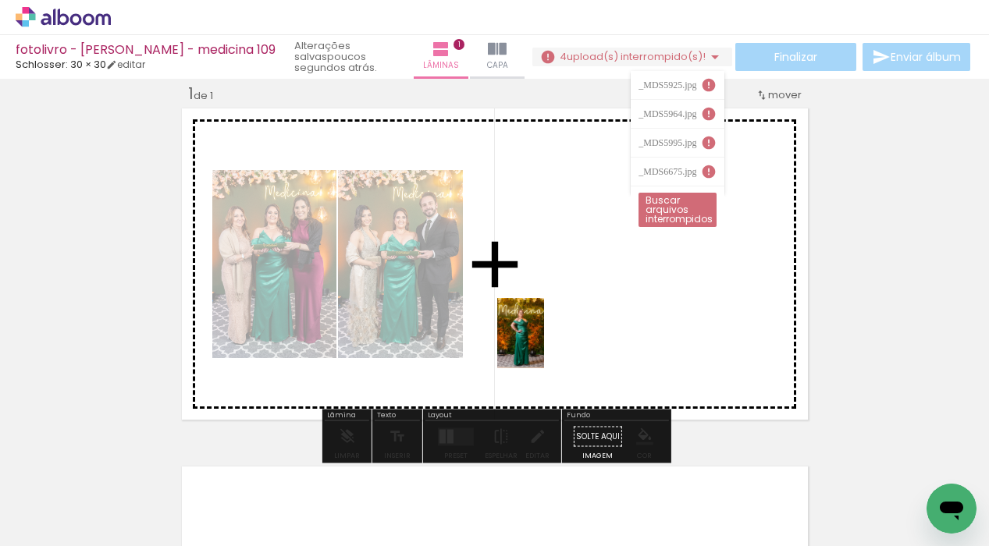
drag, startPoint x: 173, startPoint y: 499, endPoint x: 579, endPoint y: 329, distance: 440.2
click at [579, 329] on quentale-workspace at bounding box center [494, 273] width 989 height 546
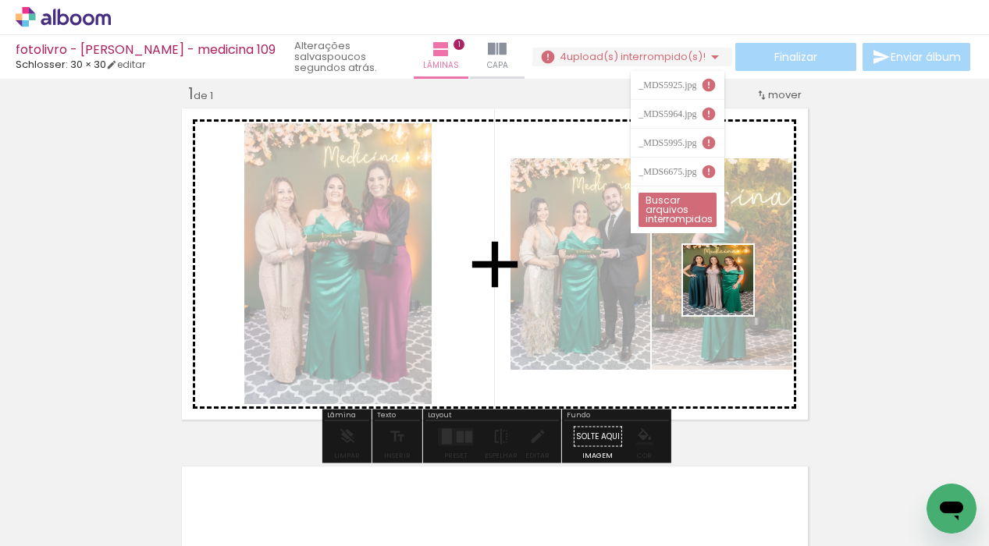
drag, startPoint x: 770, startPoint y: 498, endPoint x: 719, endPoint y: 286, distance: 217.7
click at [720, 287] on quentale-workspace at bounding box center [494, 273] width 989 height 546
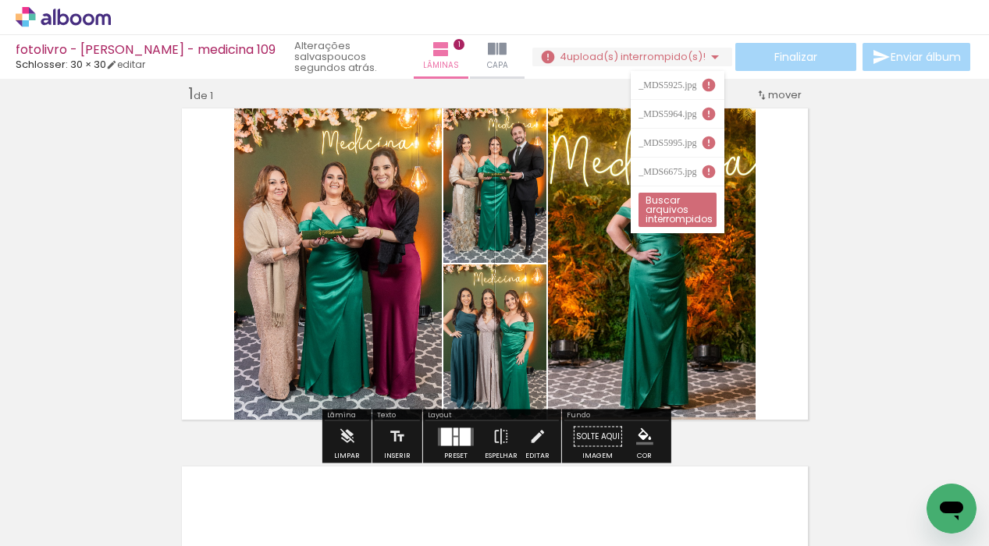
click at [792, 270] on quentale-layouter at bounding box center [495, 264] width 634 height 319
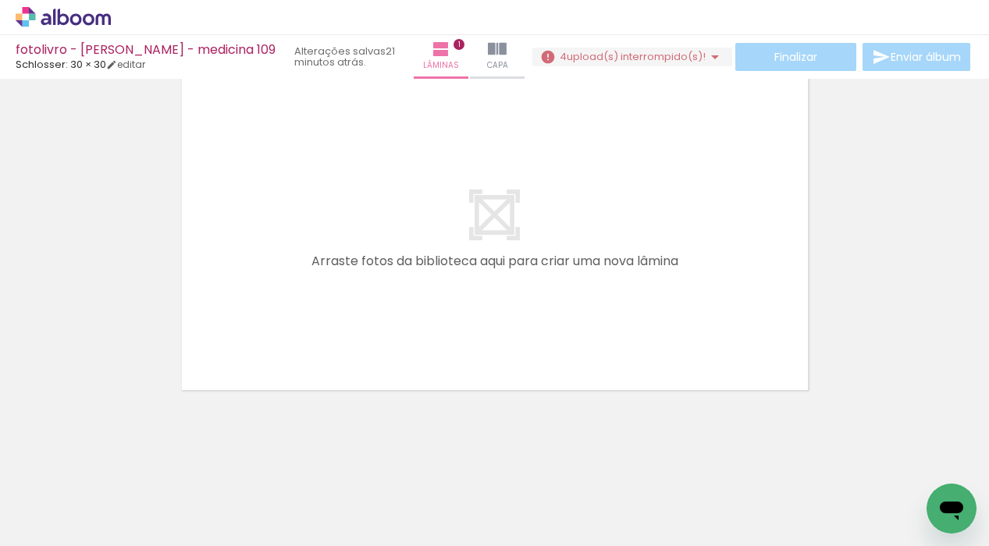
click at [568, 462] on iron-icon at bounding box center [559, 462] width 16 height 16
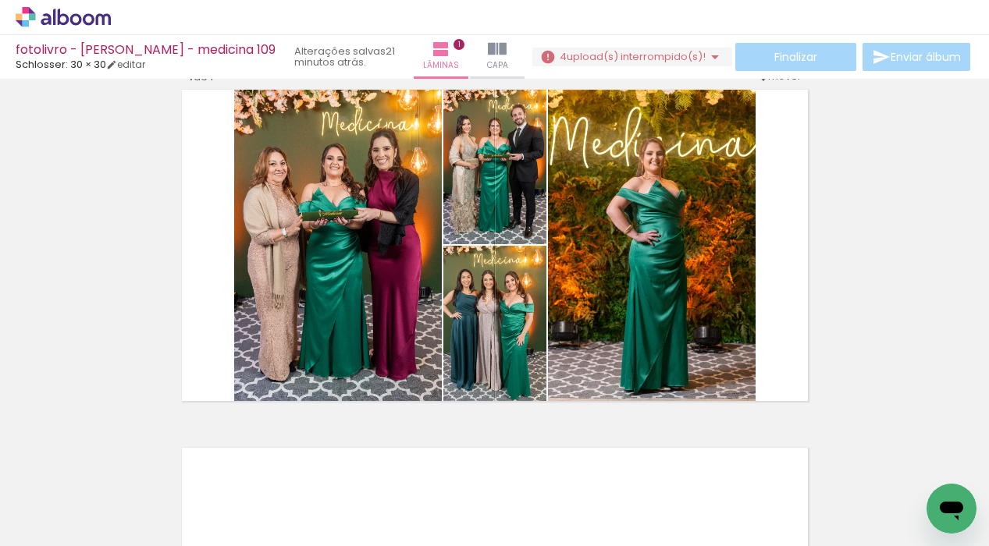
scroll to position [20, 0]
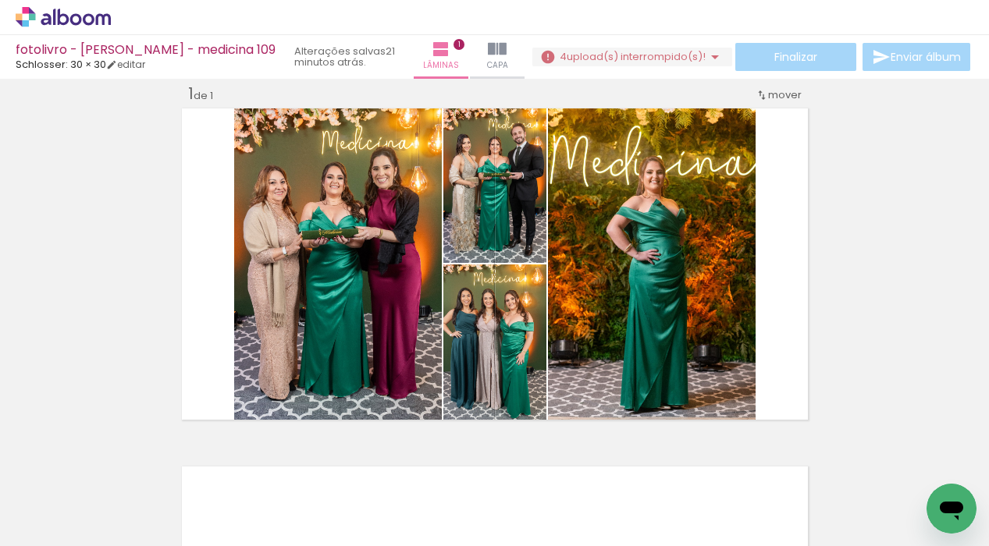
click at [742, 465] on iron-icon at bounding box center [734, 462] width 16 height 16
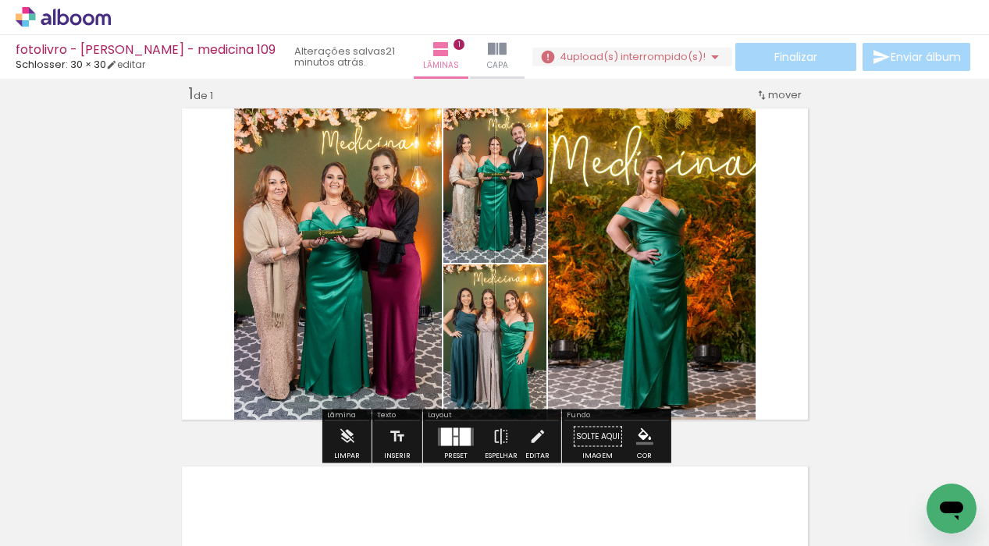
click at [571, 472] on iron-image at bounding box center [593, 494] width 55 height 80
click at [305, 456] on iron-icon at bounding box center [297, 462] width 16 height 16
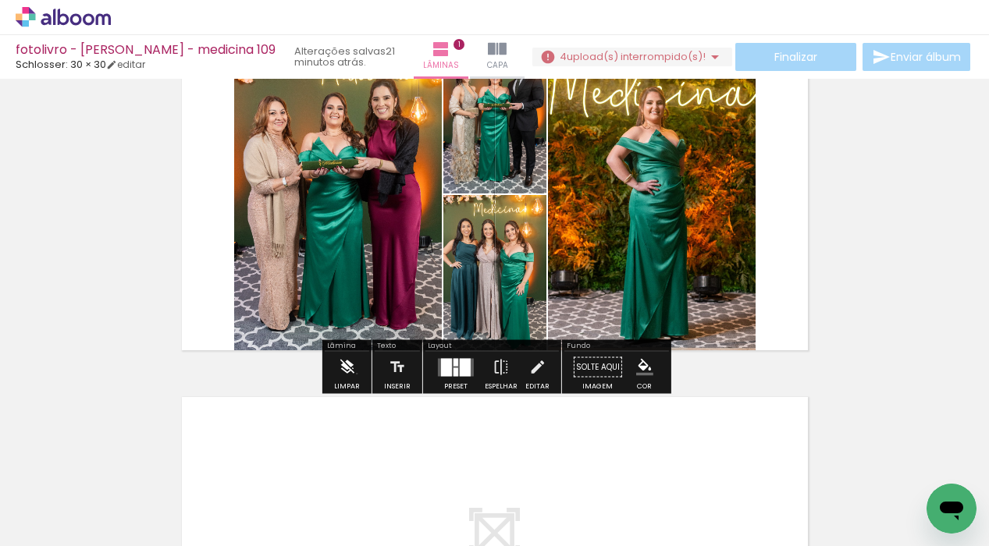
click at [357, 374] on paper-button "Limpar" at bounding box center [347, 372] width 34 height 40
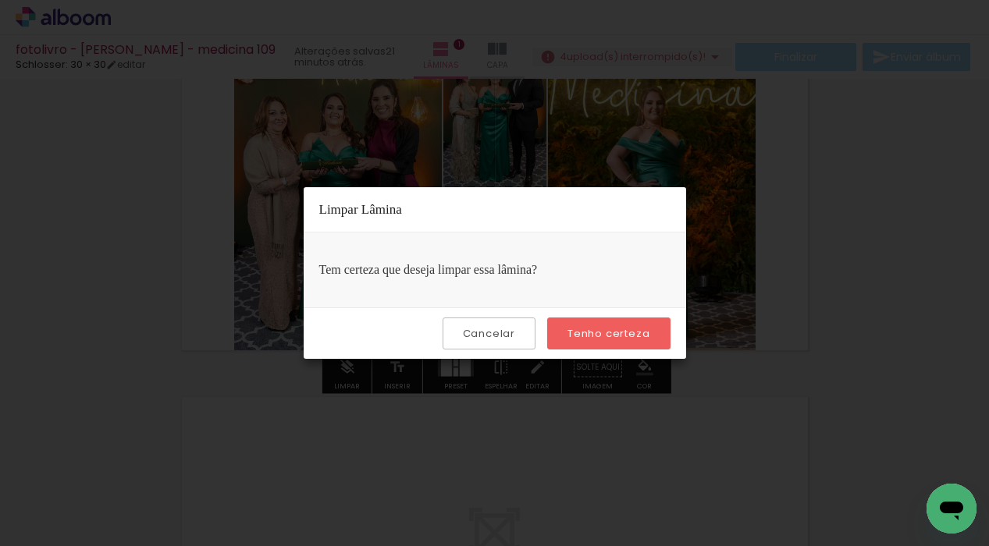
click at [0, 0] on slot "Tenho certeza" at bounding box center [0, 0] width 0 height 0
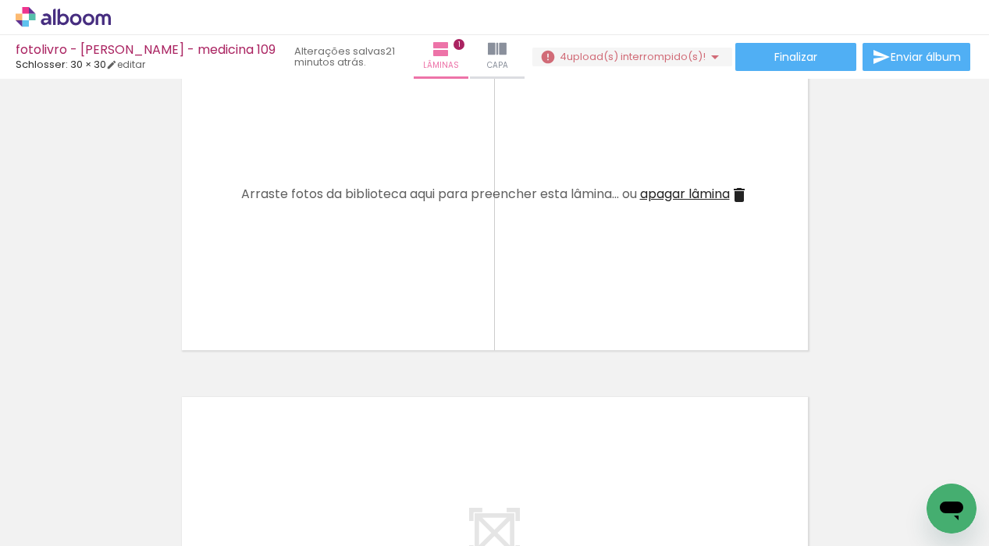
click at [137, 468] on div at bounding box center [156, 493] width 52 height 77
click at [120, 464] on iron-icon at bounding box center [122, 462] width 16 height 16
click at [102, 22] on icon at bounding box center [103, 19] width 15 height 12
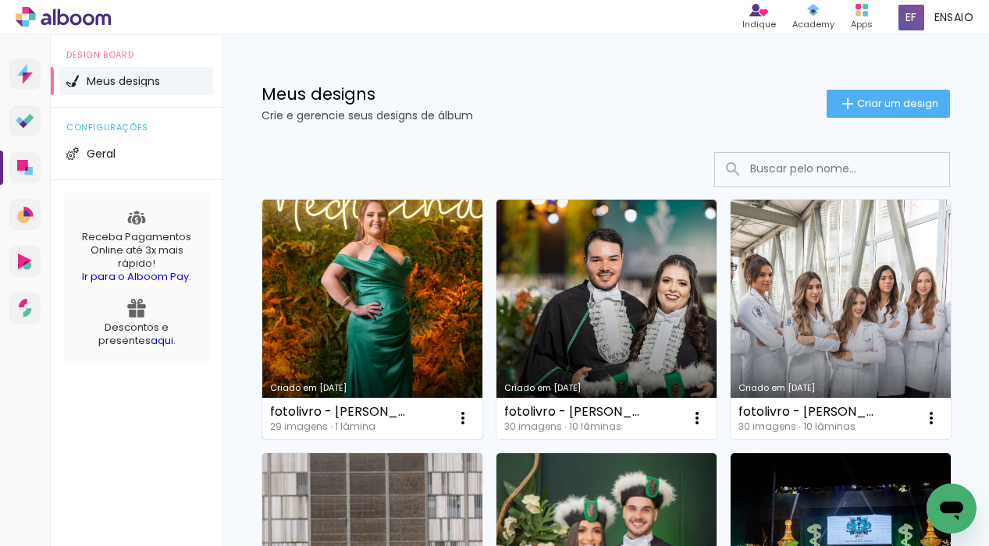
click at [375, 302] on link "Criado em [DATE]" at bounding box center [372, 320] width 220 height 240
click at [0, 0] on neon-animated-pages "Confirmar Cancelar" at bounding box center [0, 0] width 0 height 0
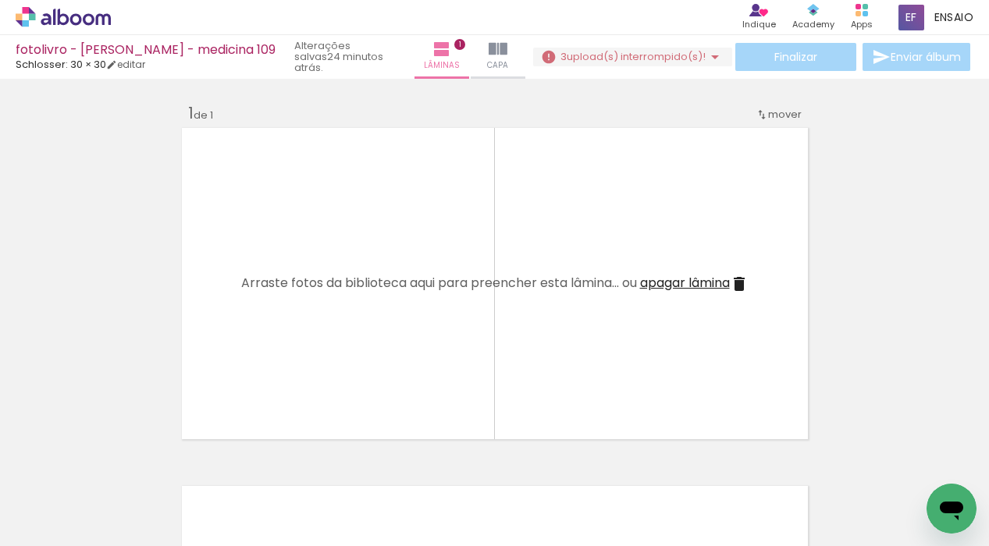
scroll to position [0, 47]
click at [433, 463] on iron-icon at bounding box center [425, 462] width 16 height 16
click at [521, 461] on iron-icon at bounding box center [512, 462] width 16 height 16
click at [243, 479] on div at bounding box center [244, 493] width 52 height 77
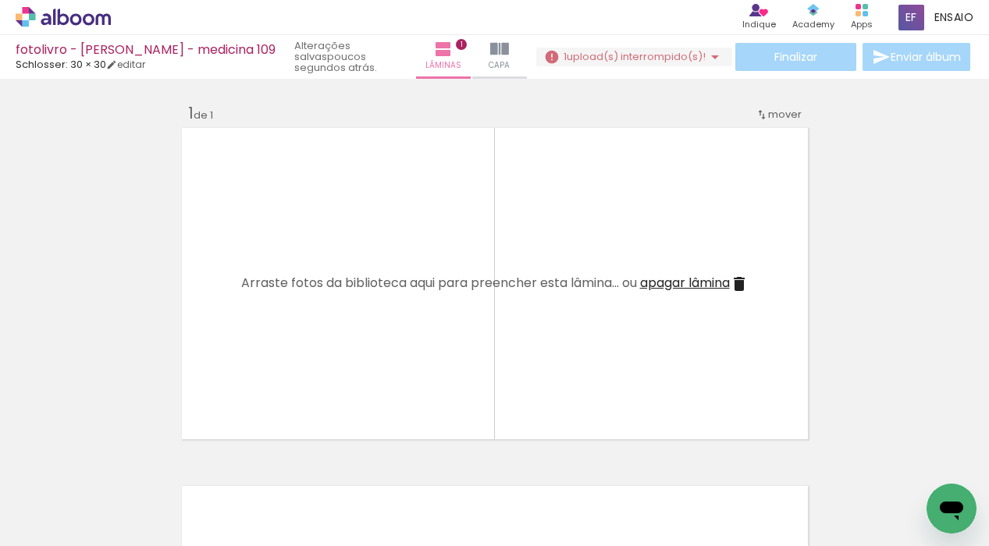
click at [212, 464] on iron-icon at bounding box center [209, 462] width 16 height 16
click at [62, 525] on span "Adicionar Fotos" at bounding box center [55, 525] width 47 height 17
click at [0, 0] on input "file" at bounding box center [0, 0] width 0 height 0
click at [617, 64] on paper-button "0 Preparando upload... 86,67%" at bounding box center [634, 57] width 198 height 19
click at [590, 100] on div "Inserir lâmina 1 de 1" at bounding box center [494, 442] width 989 height 717
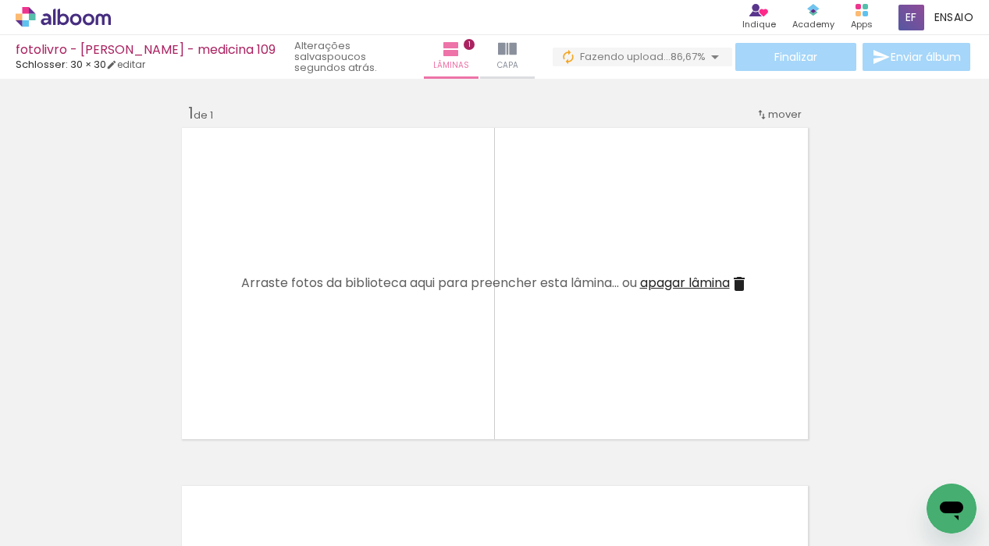
click at [671, 52] on span "86,67%" at bounding box center [688, 56] width 35 height 15
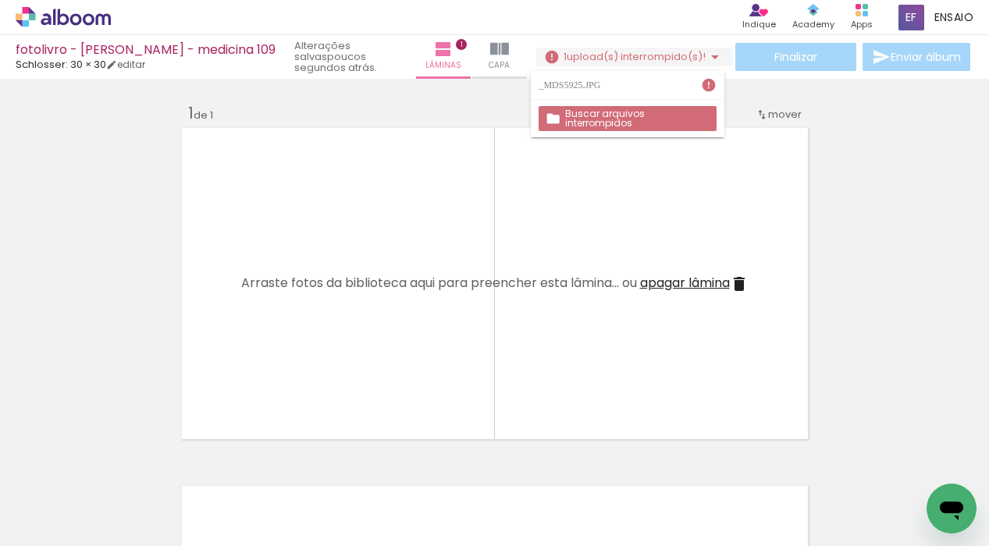
click at [646, 460] on iron-icon at bounding box center [644, 462] width 16 height 16
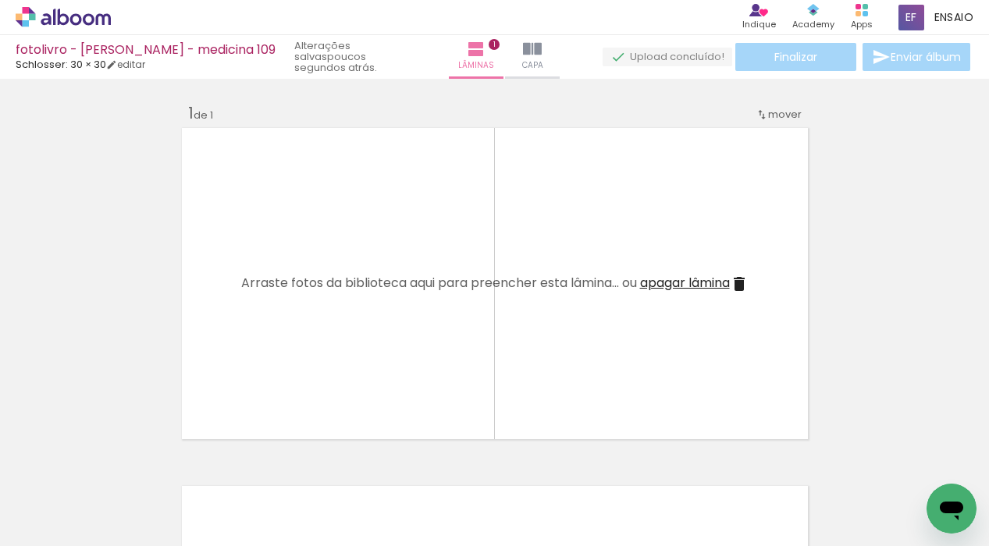
click at [69, 527] on span "Adicionar Fotos" at bounding box center [55, 525] width 47 height 17
click at [0, 0] on input "file" at bounding box center [0, 0] width 0 height 0
click at [646, 63] on span "upload(s) interrompido(s)!" at bounding box center [636, 56] width 139 height 15
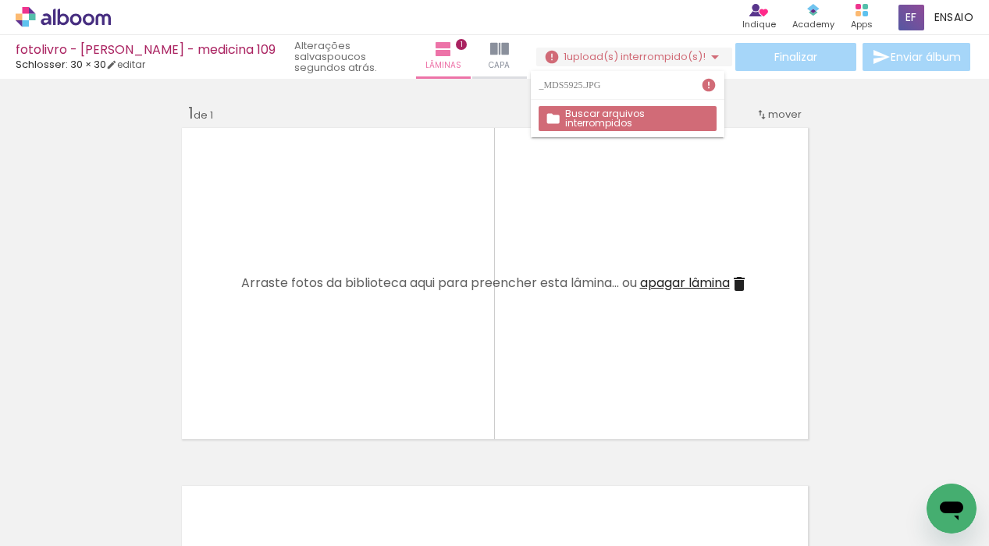
click at [738, 464] on iron-icon at bounding box center [732, 462] width 16 height 16
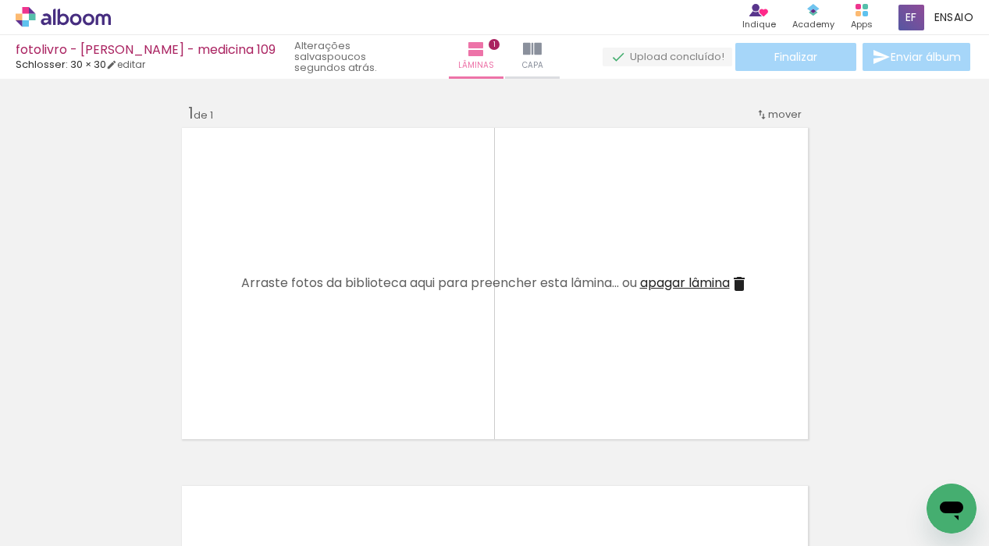
click at [51, 528] on span "Adicionar Fotos" at bounding box center [55, 525] width 47 height 17
click at [0, 0] on input "file" at bounding box center [0, 0] width 0 height 0
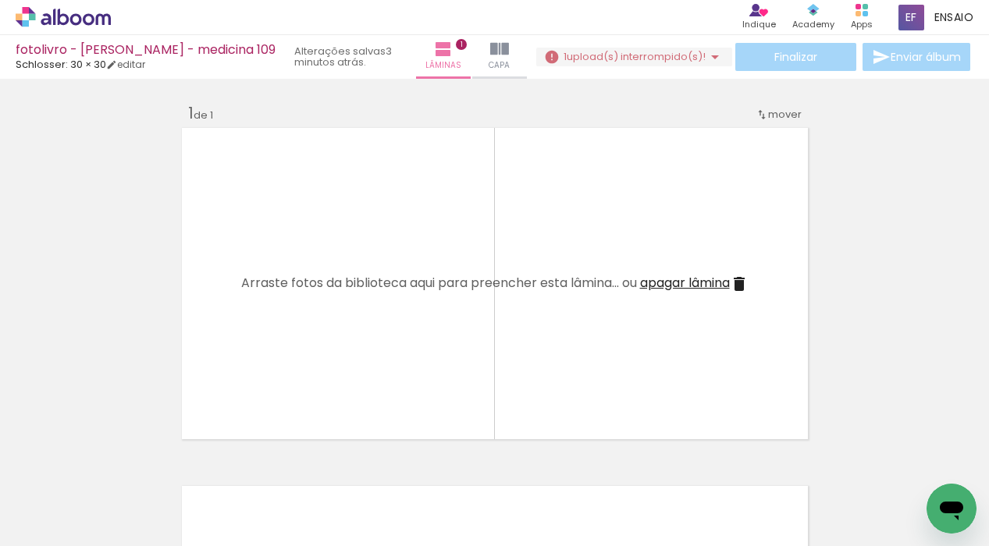
click at [772, 499] on div at bounding box center [766, 493] width 52 height 77
click at [739, 461] on iron-icon at bounding box center [732, 462] width 16 height 16
